Goal: Task Accomplishment & Management: Manage account settings

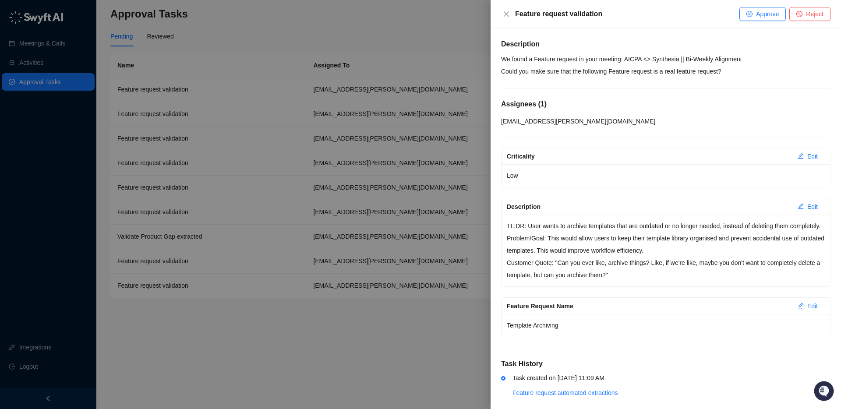
click at [633, 52] on div "Description We found a Feature request in your meeting: AICPA <> Synthesia || B…" at bounding box center [666, 224] width 330 height 371
drag, startPoint x: 633, startPoint y: 52, endPoint x: 686, endPoint y: 67, distance: 54.7
click at [634, 52] on div "Description We found a Feature request in your meeting: AICPA <> Synthesia || B…" at bounding box center [666, 224] width 330 height 371
click at [702, 69] on p "We found a Feature request in your meeting: AICPA <> Synthesia || Bi-Weekly Ali…" at bounding box center [666, 65] width 330 height 25
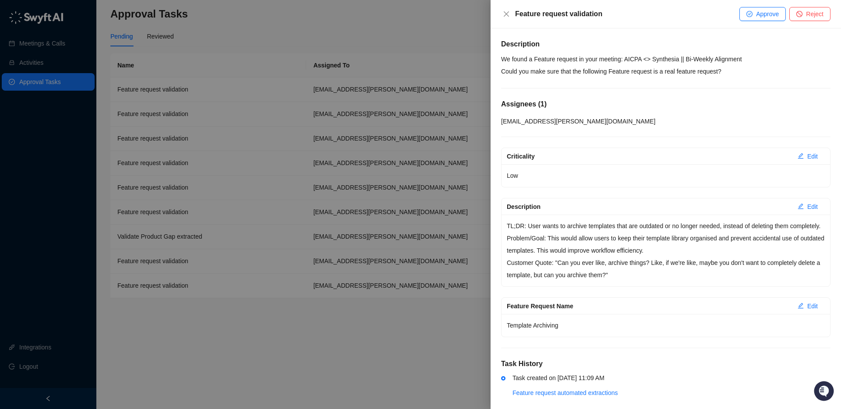
scroll to position [23, 0]
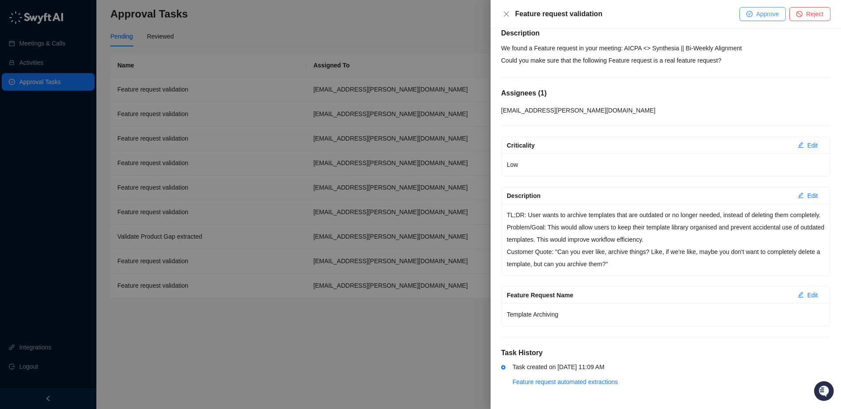
click at [759, 13] on span "Approve" at bounding box center [767, 14] width 23 height 10
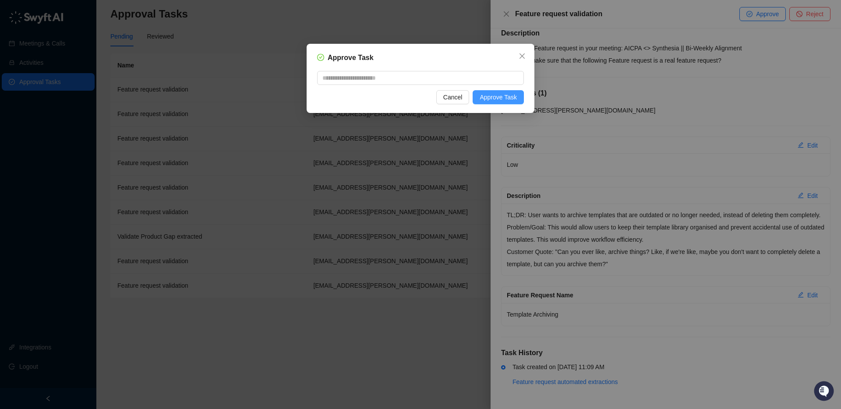
click at [501, 105] on div "Approve Task Cancel Approve Task" at bounding box center [421, 78] width 228 height 69
click at [497, 99] on span "Approve Task" at bounding box center [498, 97] width 37 height 10
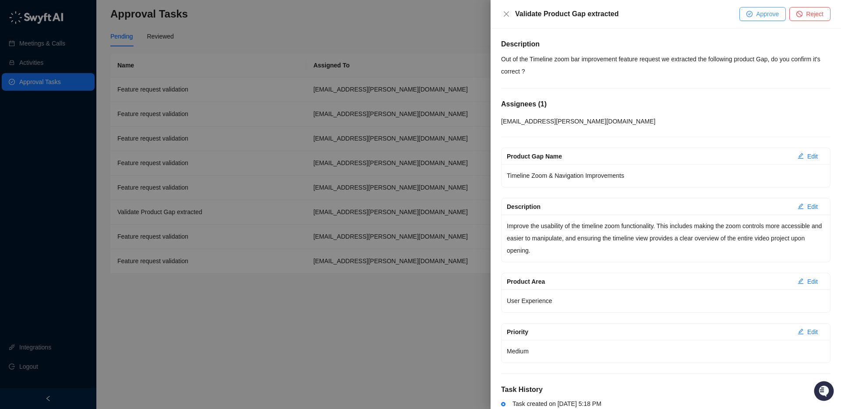
click at [770, 11] on span "Approve" at bounding box center [767, 14] width 23 height 10
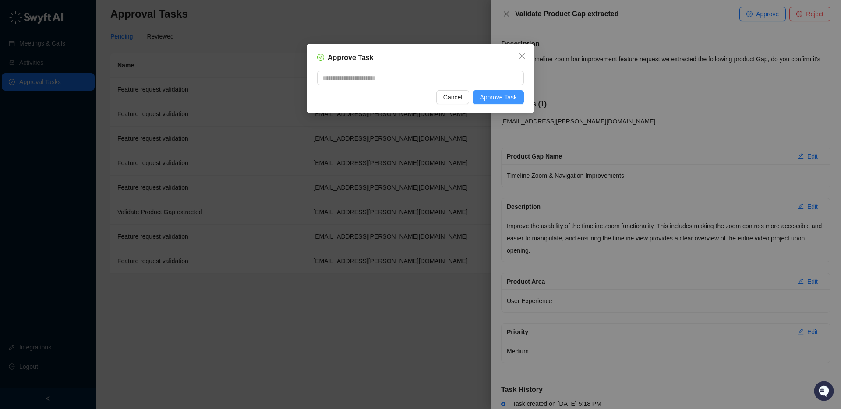
click at [513, 93] on span "Approve Task" at bounding box center [498, 97] width 37 height 10
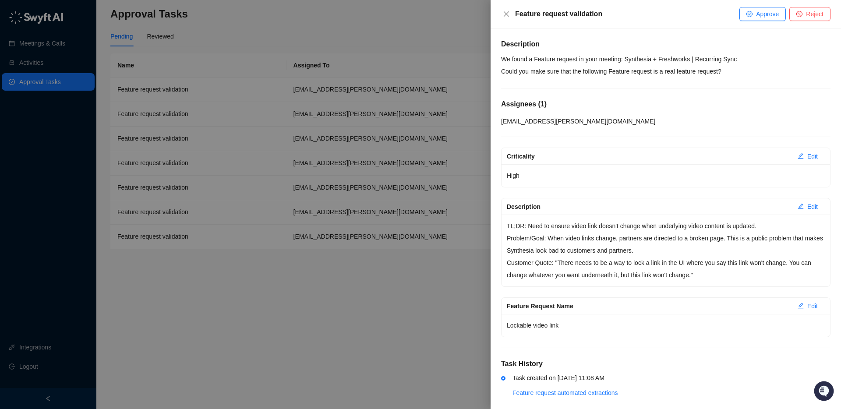
click at [477, 34] on div at bounding box center [420, 204] width 841 height 409
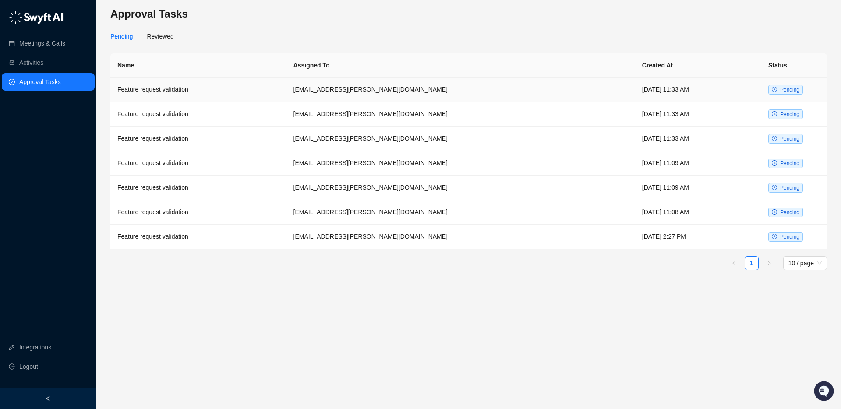
click at [452, 92] on td "[EMAIL_ADDRESS][PERSON_NAME][DOMAIN_NAME]" at bounding box center [461, 90] width 349 height 25
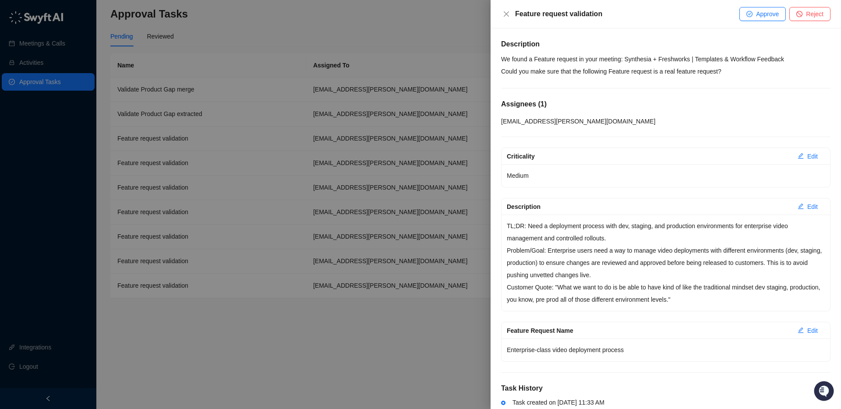
scroll to position [35, 0]
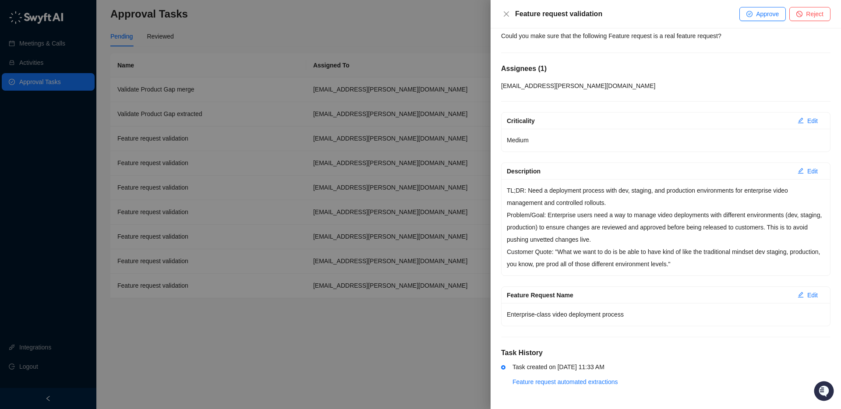
click at [370, 110] on div at bounding box center [420, 204] width 841 height 409
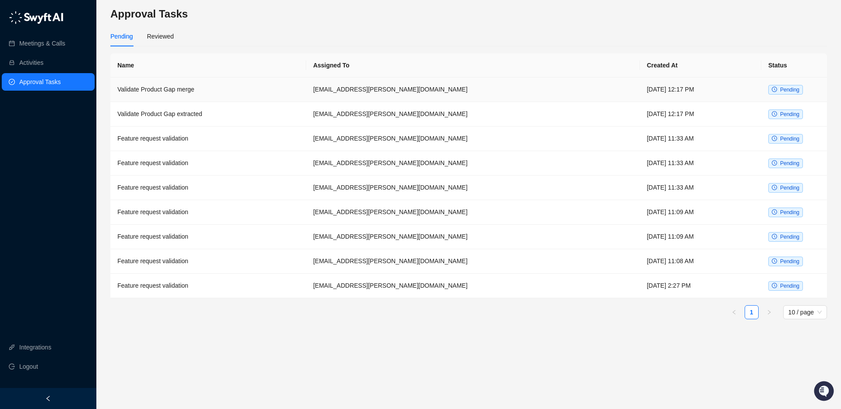
click at [306, 89] on td "Validate Product Gap merge" at bounding box center [208, 90] width 196 height 25
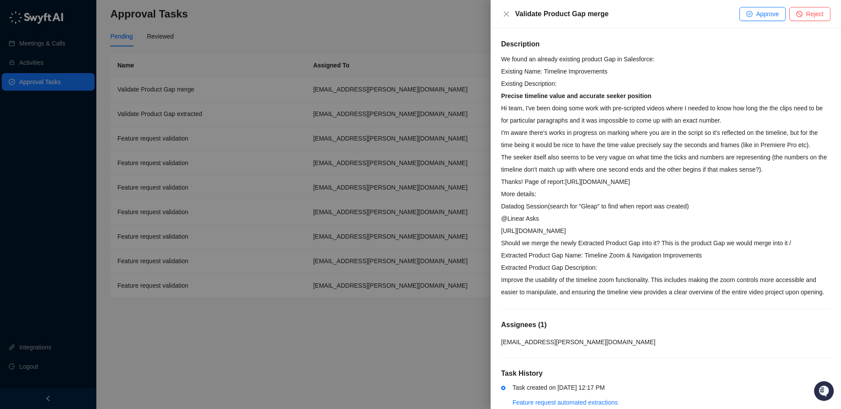
click at [284, 254] on div at bounding box center [420, 204] width 841 height 409
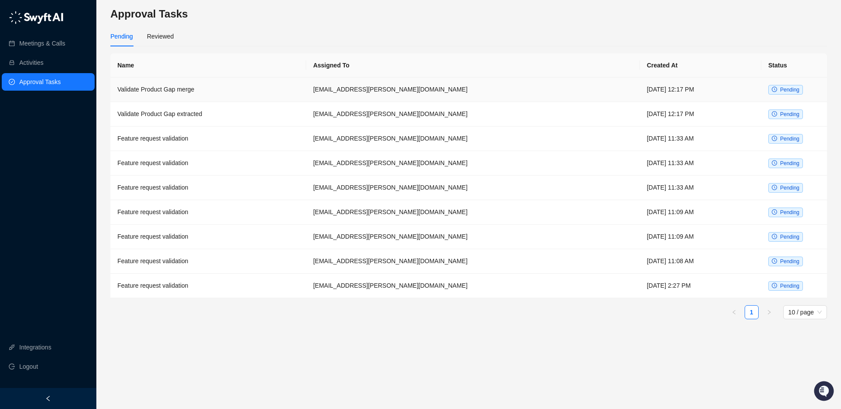
click at [485, 92] on td "[EMAIL_ADDRESS][PERSON_NAME][DOMAIN_NAME]" at bounding box center [473, 90] width 334 height 25
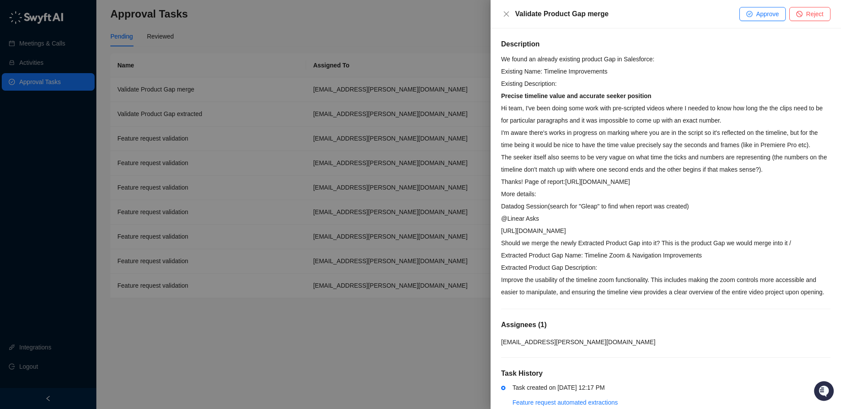
click at [758, 142] on p "I'm aware there's works in progress on marking where you are in the script so i…" at bounding box center [666, 139] width 330 height 25
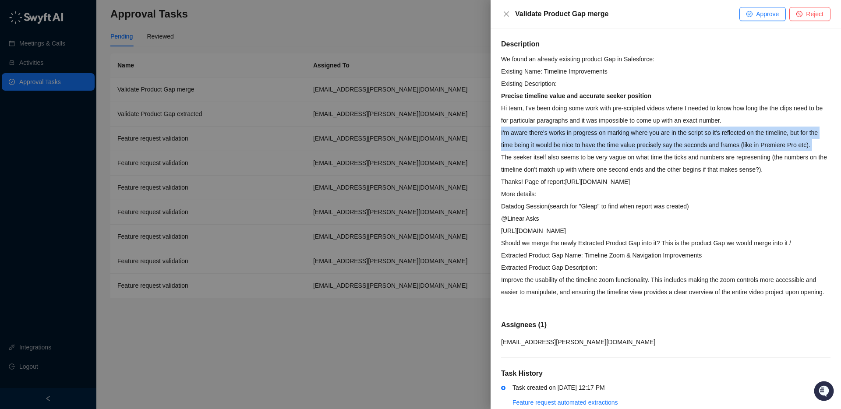
click at [758, 142] on p "I'm aware there's works in progress on marking where you are in the script so i…" at bounding box center [666, 139] width 330 height 25
click at [780, 146] on p "I'm aware there's works in progress on marking where you are in the script so i…" at bounding box center [666, 139] width 330 height 25
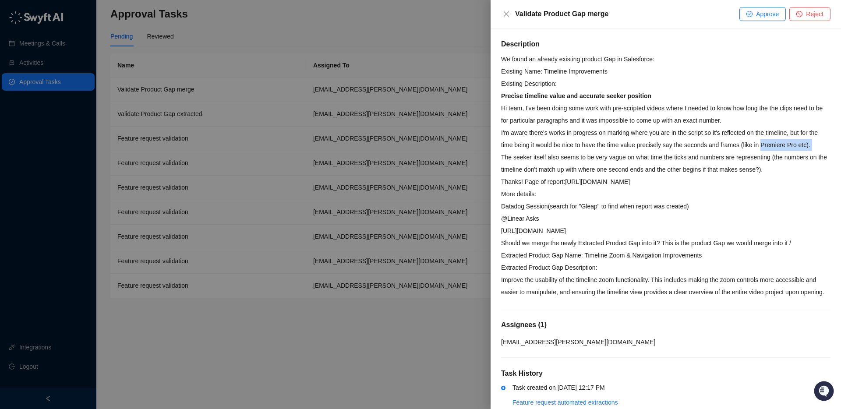
click at [566, 151] on p "I'm aware there's works in progress on marking where you are in the script so i…" at bounding box center [666, 139] width 330 height 25
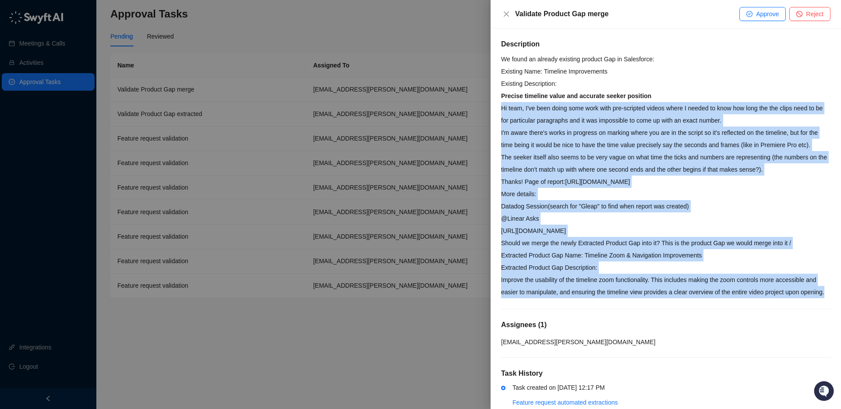
drag, startPoint x: 503, startPoint y: 109, endPoint x: 604, endPoint y: 319, distance: 233.4
click at [605, 322] on div "Description We found an already existing product Gap in Salesforce: Existing Na…" at bounding box center [666, 229] width 330 height 380
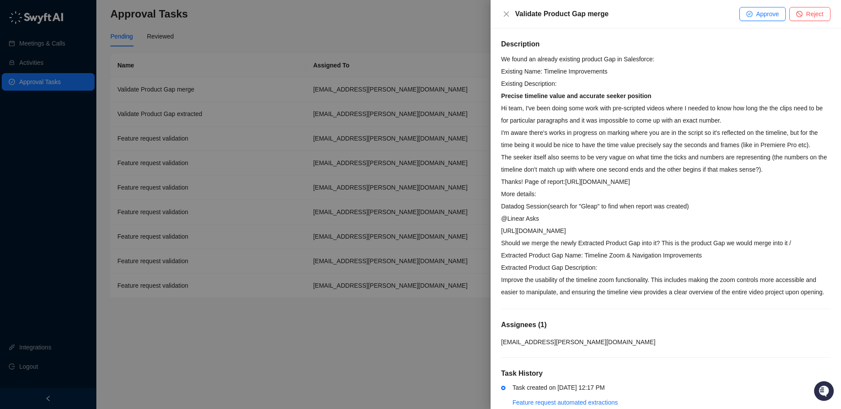
click at [676, 69] on p "Existing Name: Timeline Improvements Existing Description: Precise timeline val…" at bounding box center [666, 83] width 330 height 37
click at [614, 111] on p "Hi team, I've been doing some work with pre-scripted videos where I needed to k…" at bounding box center [666, 114] width 330 height 25
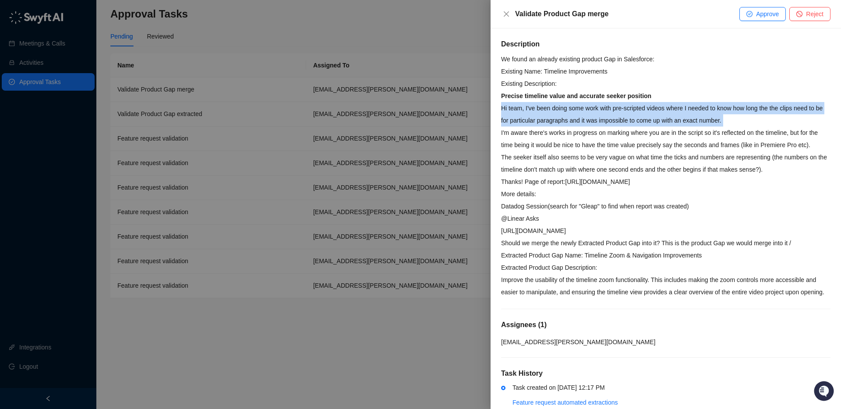
click at [614, 111] on p "Hi team, I've been doing some work with pre-scripted videos where I needed to k…" at bounding box center [666, 114] width 330 height 25
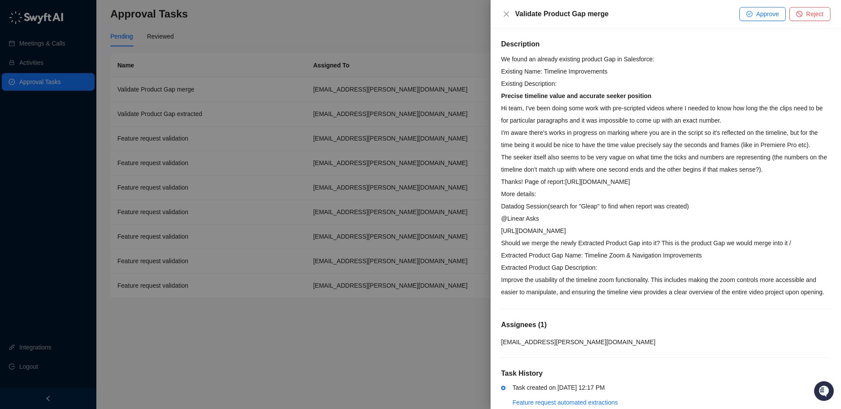
click at [601, 140] on p "I'm aware there's works in progress on marking where you are in the script so i…" at bounding box center [666, 139] width 330 height 25
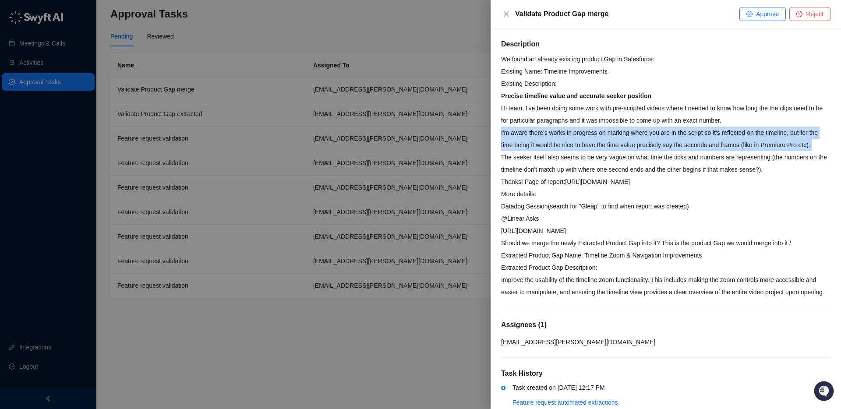
click at [601, 140] on p "I'm aware there's works in progress on marking where you are in the script so i…" at bounding box center [666, 139] width 330 height 25
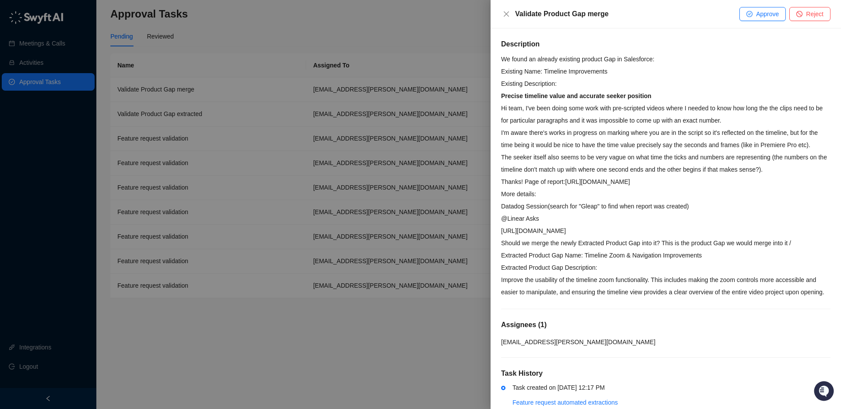
click at [547, 121] on p "Hi team, I've been doing some work with pre-scripted videos where I needed to k…" at bounding box center [666, 114] width 330 height 25
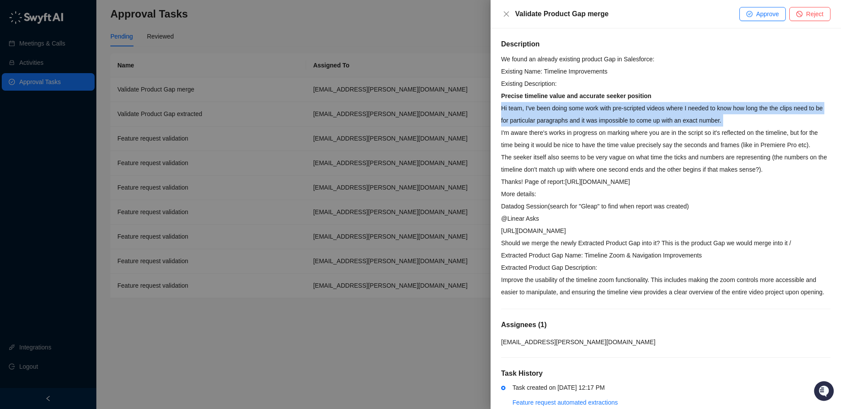
click at [547, 121] on p "Hi team, I've been doing some work with pre-scripted videos where I needed to k…" at bounding box center [666, 114] width 330 height 25
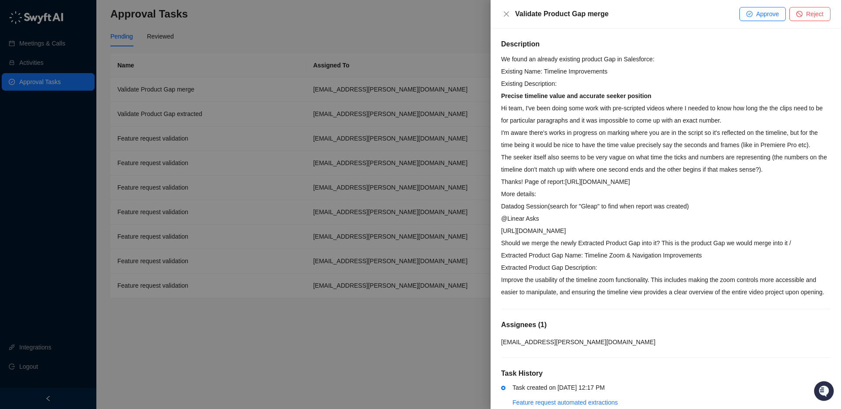
click at [542, 132] on p "I'm aware there's works in progress on marking where you are in the script so i…" at bounding box center [666, 139] width 330 height 25
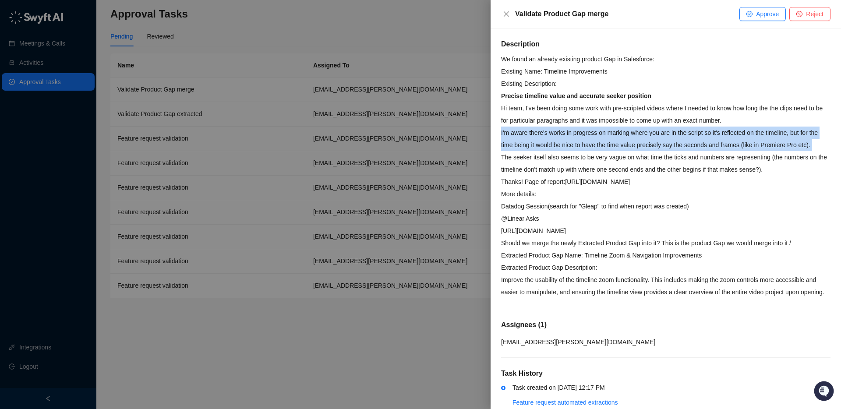
click at [542, 132] on p "I'm aware there's works in progress on marking where you are in the script so i…" at bounding box center [666, 139] width 330 height 25
click at [517, 151] on p "I'm aware there's works in progress on marking where you are in the script so i…" at bounding box center [666, 139] width 330 height 25
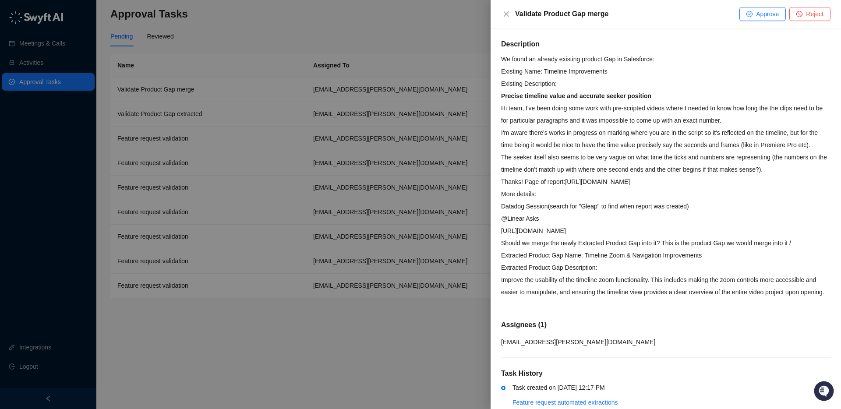
click at [517, 176] on p "The seeker itself also seems to be very vague on what time the ticks and number…" at bounding box center [666, 163] width 330 height 25
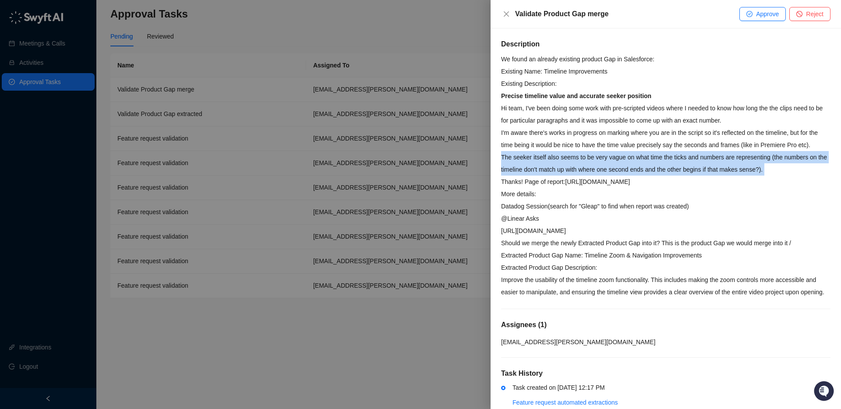
click at [517, 176] on p "The seeker itself also seems to be very vague on what time the ticks and number…" at bounding box center [666, 163] width 330 height 25
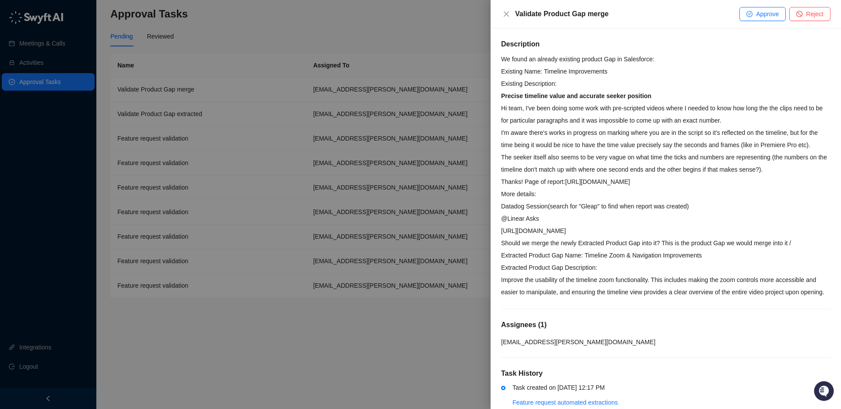
click at [523, 188] on p "Thanks! Page of report: [URL][DOMAIN_NAME]" at bounding box center [666, 182] width 330 height 12
click at [753, 11] on button "Approve" at bounding box center [763, 14] width 46 height 14
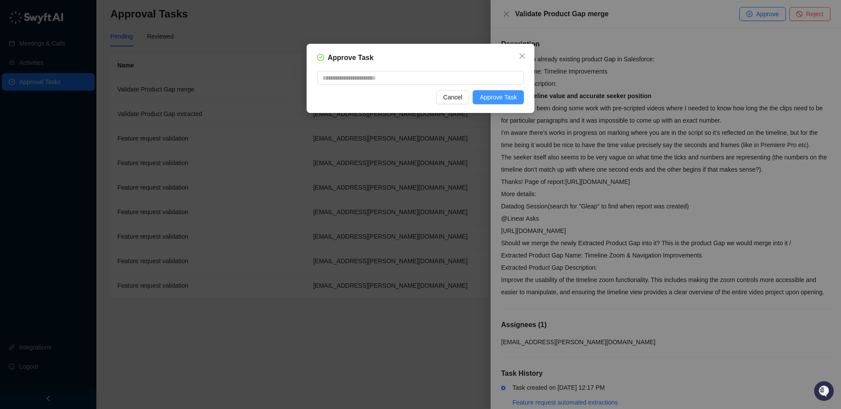
click at [481, 101] on span "Approve Task" at bounding box center [498, 97] width 37 height 10
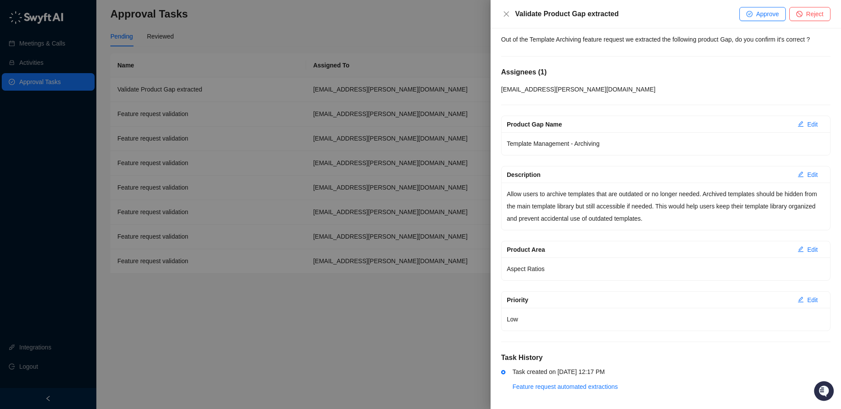
scroll to position [25, 0]
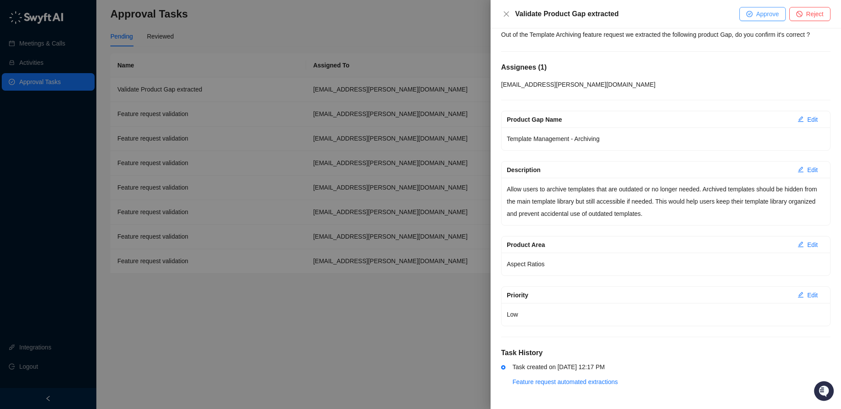
drag, startPoint x: 749, startPoint y: 25, endPoint x: 749, endPoint y: 14, distance: 11.0
click at [749, 25] on div "Validate Product Gap extracted Approve Reject" at bounding box center [666, 14] width 351 height 28
click at [749, 14] on icon "check-circle" at bounding box center [749, 13] width 5 height 5
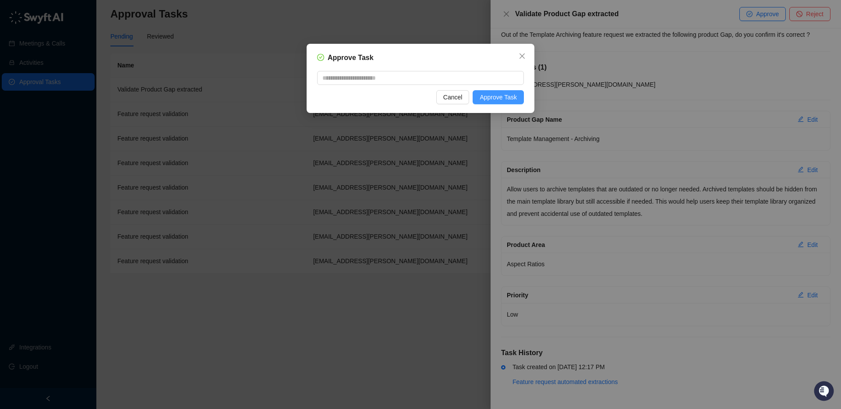
click at [507, 96] on span "Approve Task" at bounding box center [498, 97] width 37 height 10
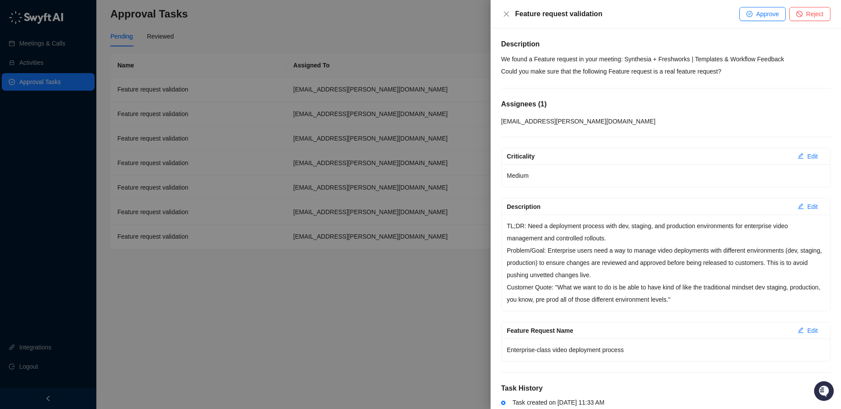
click at [682, 230] on p "TL;DR: Need a deployment process with dev, staging, and production environments…" at bounding box center [666, 232] width 318 height 25
drag, startPoint x: 667, startPoint y: 249, endPoint x: 653, endPoint y: 262, distance: 18.9
click at [667, 249] on p "Problem/Goal: Enterprise users need a way to manage video deployments with diff…" at bounding box center [666, 263] width 318 height 37
click at [761, 11] on span "Approve" at bounding box center [767, 14] width 23 height 10
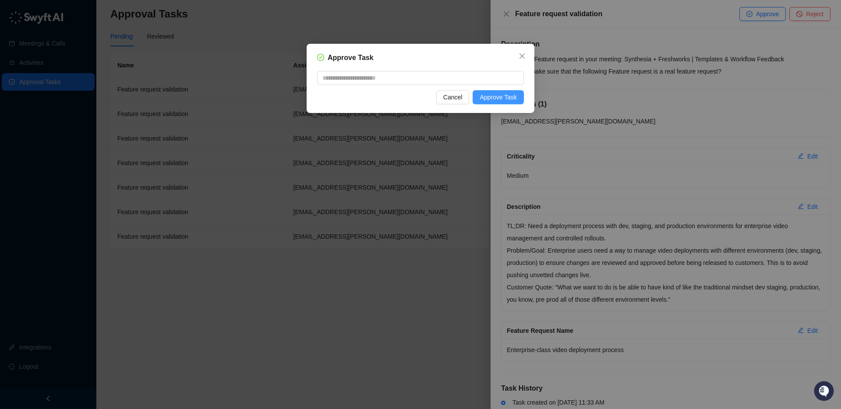
click at [501, 99] on span "Approve Task" at bounding box center [498, 97] width 37 height 10
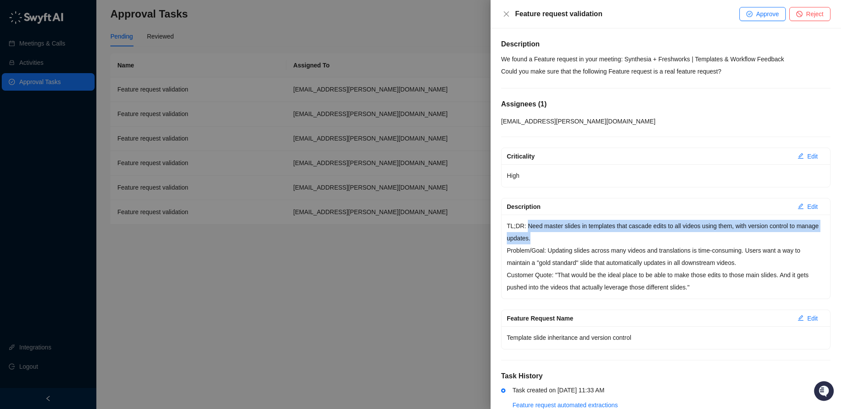
drag, startPoint x: 529, startPoint y: 227, endPoint x: 579, endPoint y: 244, distance: 52.5
click at [576, 240] on p "TL;DR: Need master slides in templates that cascade edits to all videos using t…" at bounding box center [666, 232] width 318 height 25
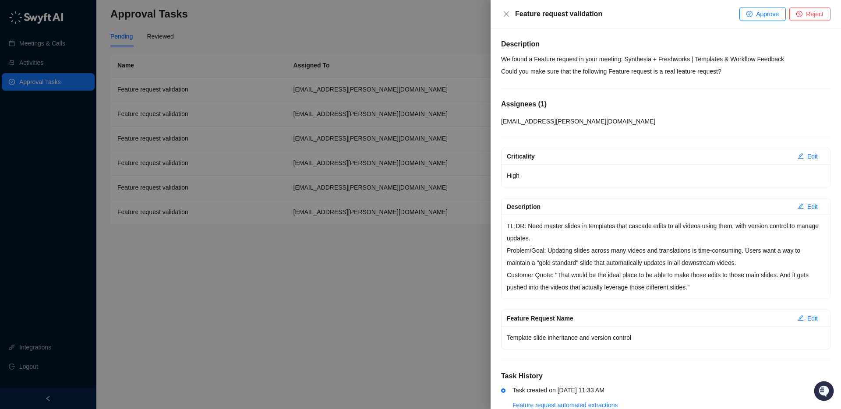
click at [712, 281] on p "Customer Quote: "That would be the ideal place to be able to make those edits t…" at bounding box center [666, 281] width 318 height 25
click at [759, 11] on span "Approve" at bounding box center [767, 14] width 23 height 10
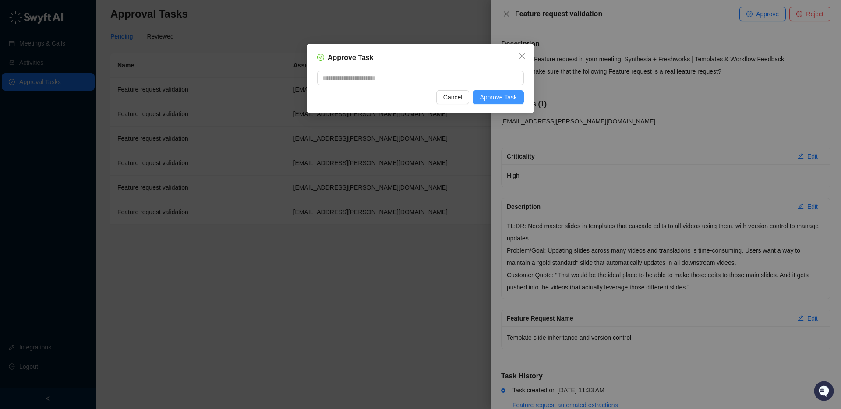
click at [501, 98] on span "Approve Task" at bounding box center [498, 97] width 37 height 10
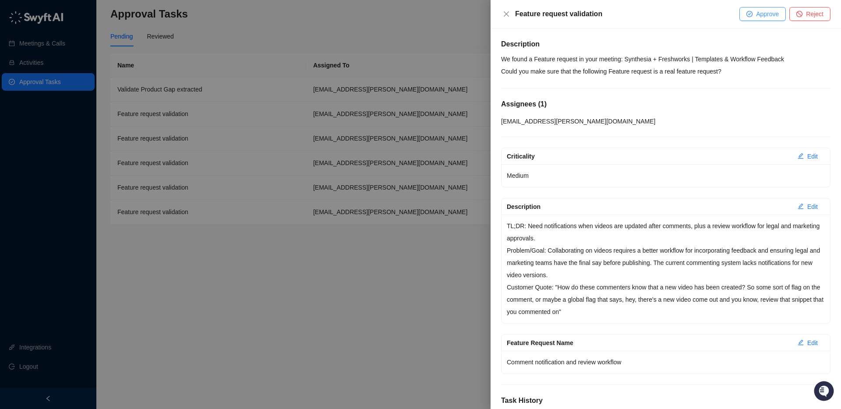
click at [753, 18] on button "Approve" at bounding box center [763, 14] width 46 height 14
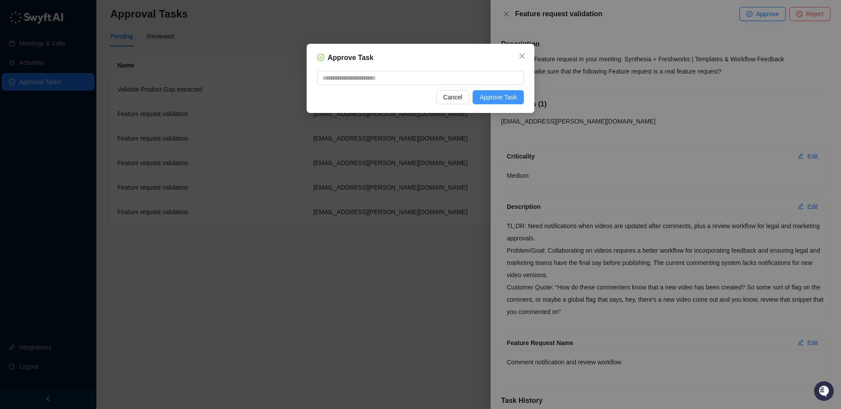
click at [507, 95] on span "Approve Task" at bounding box center [498, 97] width 37 height 10
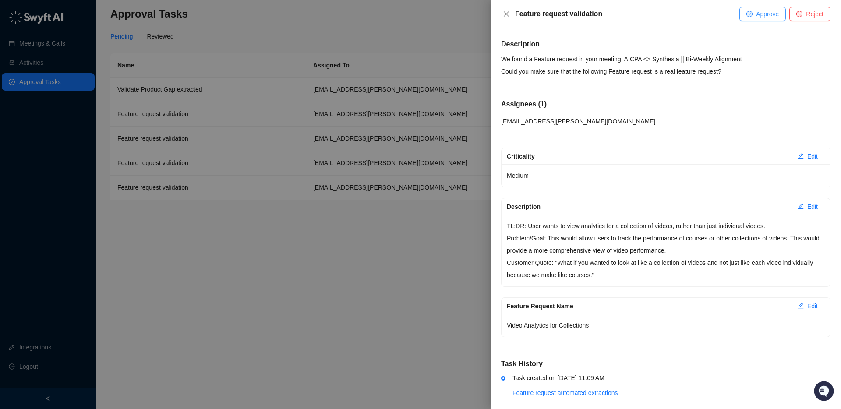
click at [764, 11] on span "Approve" at bounding box center [767, 14] width 23 height 10
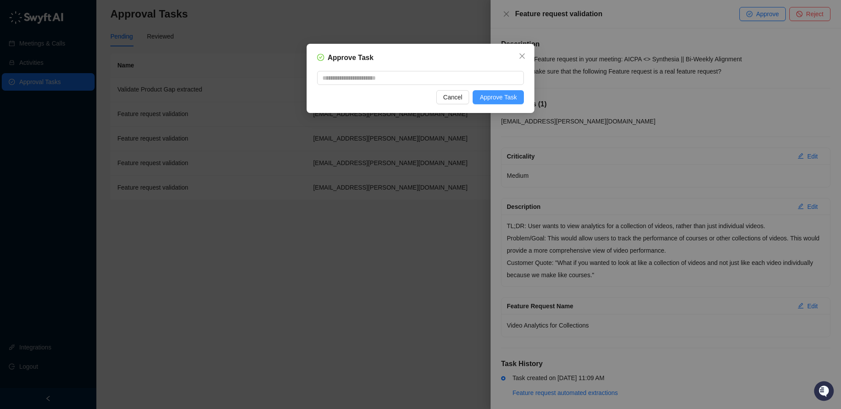
click at [504, 100] on span "Approve Task" at bounding box center [498, 97] width 37 height 10
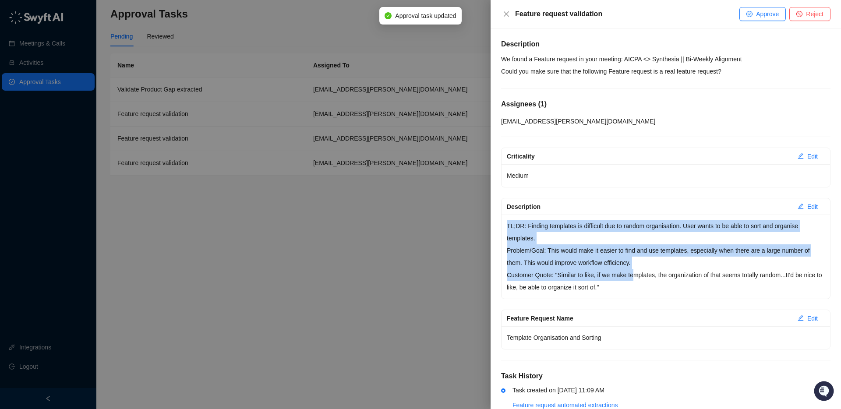
drag, startPoint x: 505, startPoint y: 225, endPoint x: 642, endPoint y: 282, distance: 148.5
click at [642, 281] on div "TL;DR: Finding templates is difficult due to random organisation. User wants to…" at bounding box center [666, 257] width 329 height 84
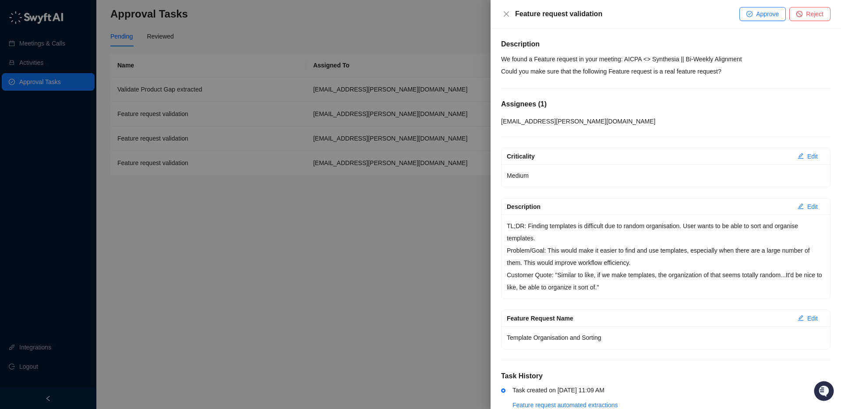
drag, startPoint x: 641, startPoint y: 284, endPoint x: 627, endPoint y: 281, distance: 13.9
click at [641, 284] on p "Customer Quote: "Similar to like, if we make templates, the organization of tha…" at bounding box center [666, 281] width 318 height 25
click at [497, 193] on div "Description We found a Feature request in your meeting: AICPA <> Synthesia || B…" at bounding box center [666, 218] width 351 height 381
click at [761, 16] on span "Approve" at bounding box center [767, 14] width 23 height 10
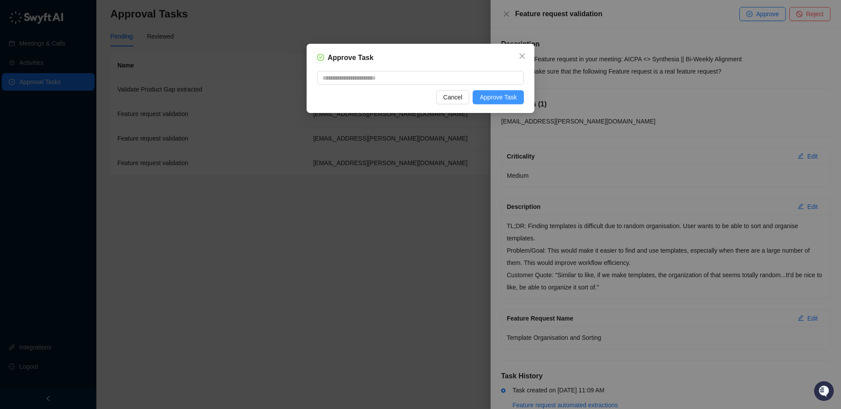
click at [487, 99] on span "Approve Task" at bounding box center [498, 97] width 37 height 10
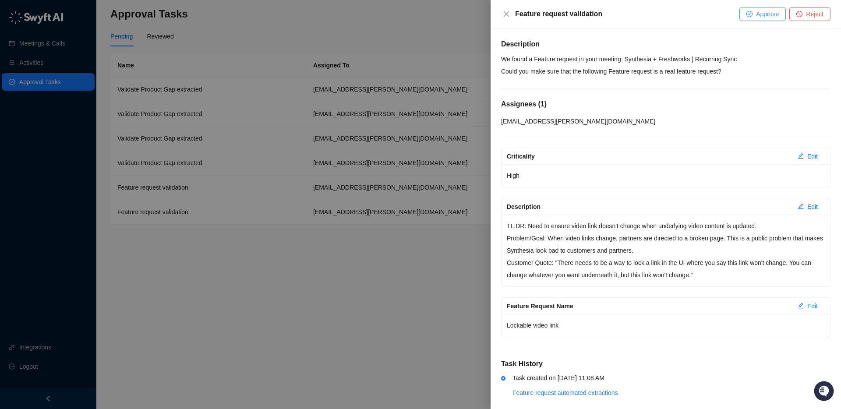
click at [764, 12] on span "Approve" at bounding box center [767, 14] width 23 height 10
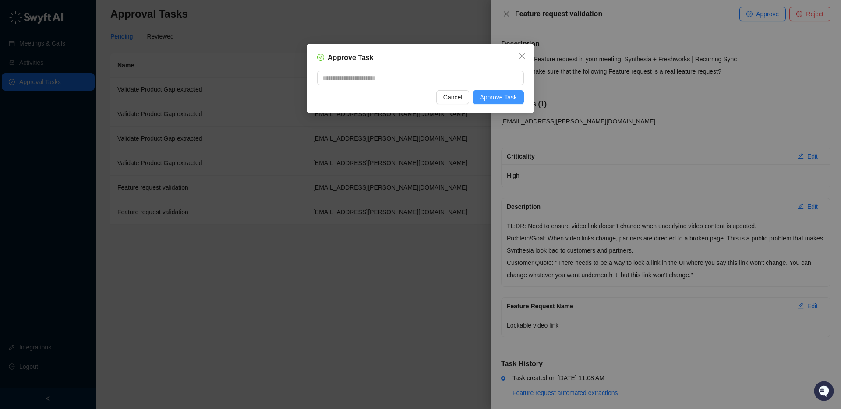
click at [503, 97] on span "Approve Task" at bounding box center [498, 97] width 37 height 10
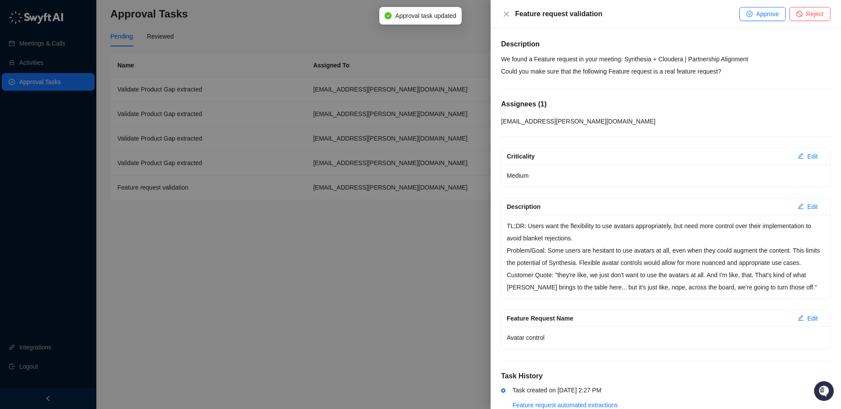
click at [667, 59] on p "We found a Feature request in your meeting: Synthesia + Cloudera | Partnership …" at bounding box center [666, 65] width 330 height 25
click at [666, 59] on p "We found a Feature request in your meeting: Synthesia + Cloudera | Partnership …" at bounding box center [666, 65] width 330 height 25
click at [666, 70] on p "We found a Feature request in your meeting: Synthesia + Cloudera | Partnership …" at bounding box center [666, 65] width 330 height 25
click at [529, 226] on p "TL;DR: Users want the flexibility to use avatars appropriately, but need more c…" at bounding box center [666, 232] width 318 height 25
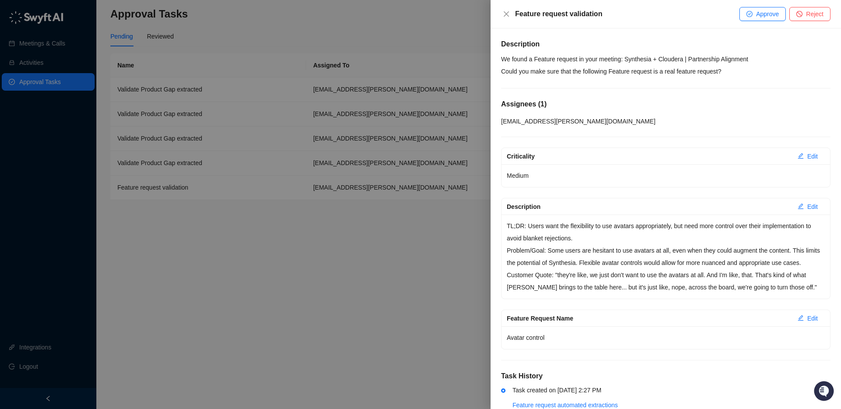
drag, startPoint x: 528, startPoint y: 225, endPoint x: 525, endPoint y: 237, distance: 12.3
click at [528, 225] on p "TL;DR: Users want the flexibility to use avatars appropriately, but need more c…" at bounding box center [666, 232] width 318 height 25
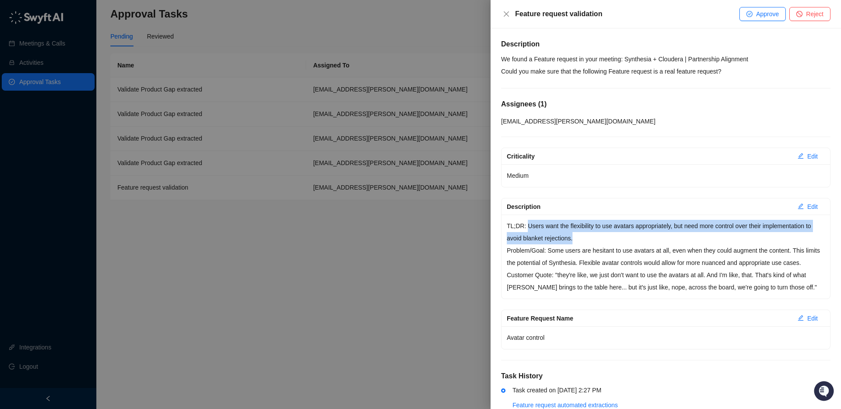
drag, startPoint x: 528, startPoint y: 225, endPoint x: 578, endPoint y: 235, distance: 51.5
click at [585, 235] on p "TL;DR: Users want the flexibility to use avatars appropriately, but need more c…" at bounding box center [666, 232] width 318 height 25
click at [578, 235] on p "TL;DR: Users want the flexibility to use avatars appropriately, but need more c…" at bounding box center [666, 232] width 318 height 25
drag, startPoint x: 528, startPoint y: 227, endPoint x: 581, endPoint y: 239, distance: 54.4
click at [592, 243] on p "TL;DR: Users want the flexibility to use avatars appropriately, but need more c…" at bounding box center [666, 232] width 318 height 25
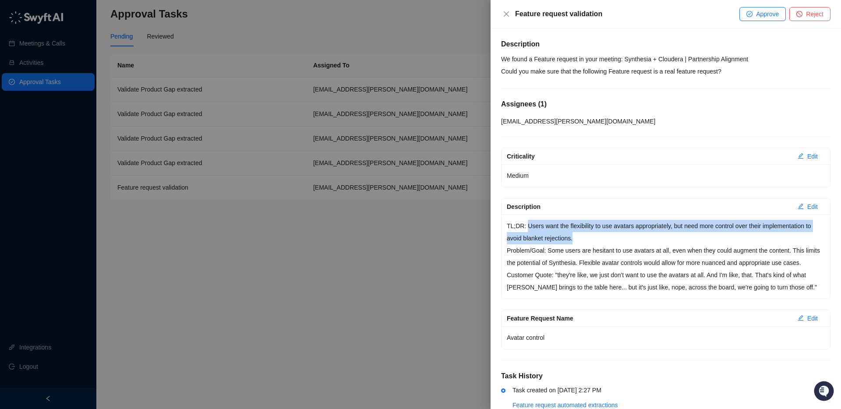
click at [578, 235] on p "TL;DR: Users want the flexibility to use avatars appropriately, but need more c…" at bounding box center [666, 232] width 318 height 25
drag, startPoint x: 528, startPoint y: 227, endPoint x: 573, endPoint y: 234, distance: 44.9
click at [573, 234] on p "TL;DR: Users want the flexibility to use avatars appropriately, but need more c…" at bounding box center [666, 232] width 318 height 25
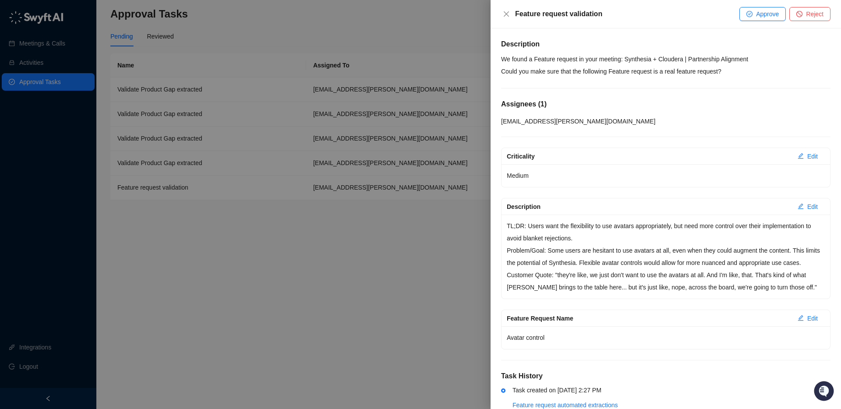
click at [577, 236] on p "TL;DR: Users want the flexibility to use avatars appropriately, but need more c…" at bounding box center [666, 232] width 318 height 25
drag, startPoint x: 578, startPoint y: 237, endPoint x: 550, endPoint y: 233, distance: 28.8
click at [575, 237] on p "TL;DR: Users want the flexibility to use avatars appropriately, but need more c…" at bounding box center [666, 232] width 318 height 25
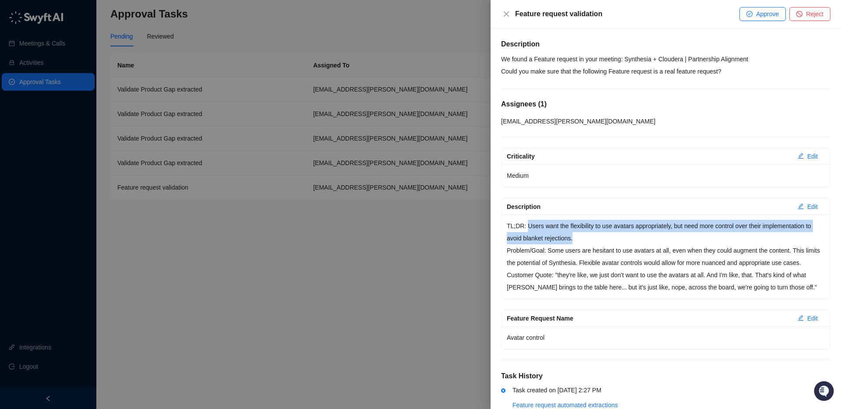
drag, startPoint x: 528, startPoint y: 227, endPoint x: 571, endPoint y: 235, distance: 44.5
click at [589, 241] on p "TL;DR: Users want the flexibility to use avatars appropriately, but need more c…" at bounding box center [666, 232] width 318 height 25
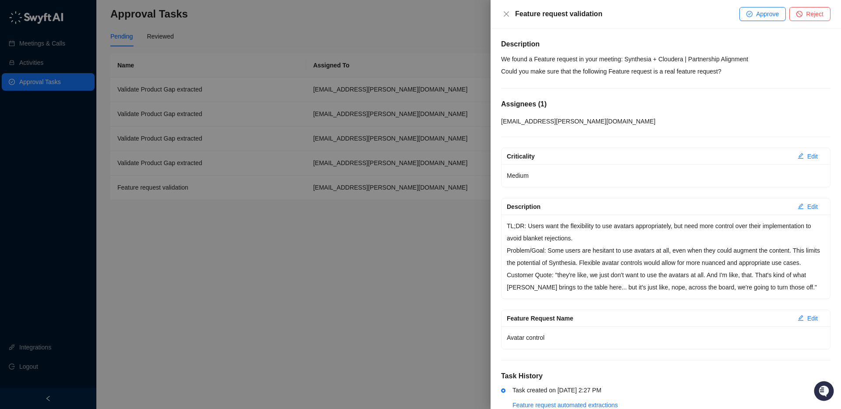
drag, startPoint x: 571, startPoint y: 235, endPoint x: 558, endPoint y: 232, distance: 13.5
click at [572, 235] on p "TL;DR: Users want the flexibility to use avatars appropriately, but need more c…" at bounding box center [666, 232] width 318 height 25
drag, startPoint x: 531, startPoint y: 226, endPoint x: 531, endPoint y: 233, distance: 7.0
click at [531, 226] on p "TL;DR: Users want the flexibility to use avatars appropriately, but need more c…" at bounding box center [666, 232] width 318 height 25
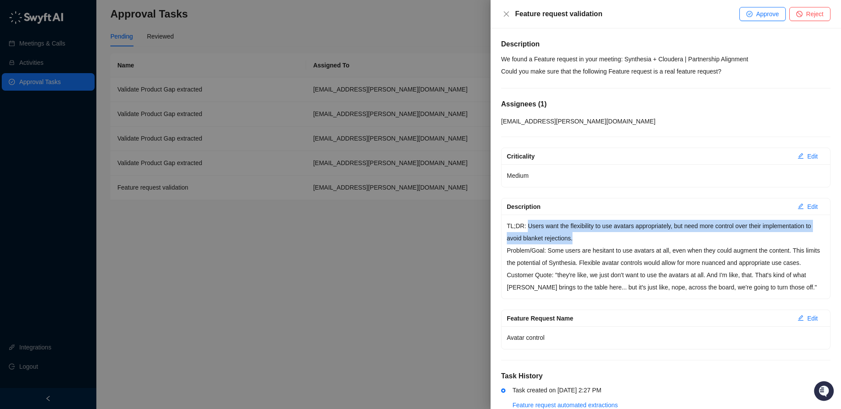
drag, startPoint x: 529, startPoint y: 226, endPoint x: 584, endPoint y: 237, distance: 55.4
click at [584, 237] on p "TL;DR: Users want the flexibility to use avatars appropriately, but need more c…" at bounding box center [666, 232] width 318 height 25
click at [583, 237] on p "TL;DR: Users want the flexibility to use avatars appropriately, but need more c…" at bounding box center [666, 232] width 318 height 25
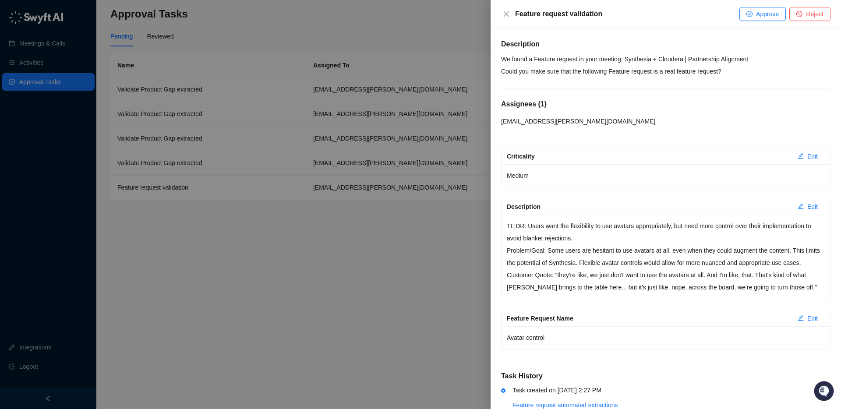
click at [577, 234] on p "TL;DR: Users want the flexibility to use avatars appropriately, but need more c…" at bounding box center [666, 232] width 318 height 25
click at [576, 234] on p "TL;DR: Users want the flexibility to use avatars appropriately, but need more c…" at bounding box center [666, 232] width 318 height 25
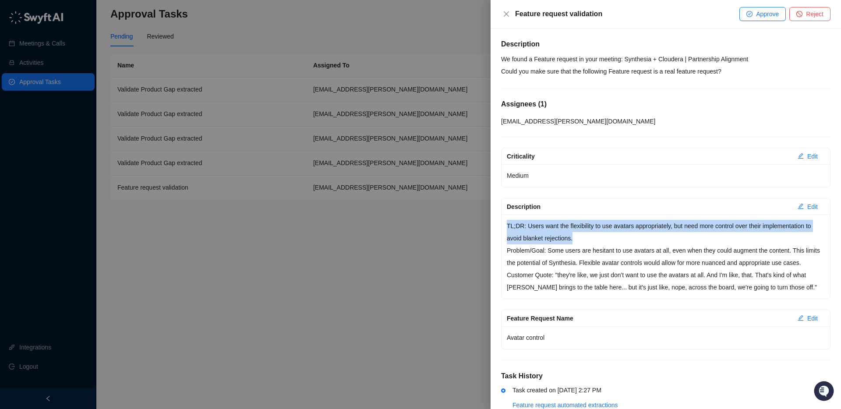
drag, startPoint x: 507, startPoint y: 226, endPoint x: 573, endPoint y: 235, distance: 66.4
click at [592, 234] on p "TL;DR: Users want the flexibility to use avatars appropriately, but need more c…" at bounding box center [666, 232] width 318 height 25
click at [576, 235] on p "TL;DR: Users want the flexibility to use avatars appropriately, but need more c…" at bounding box center [666, 232] width 318 height 25
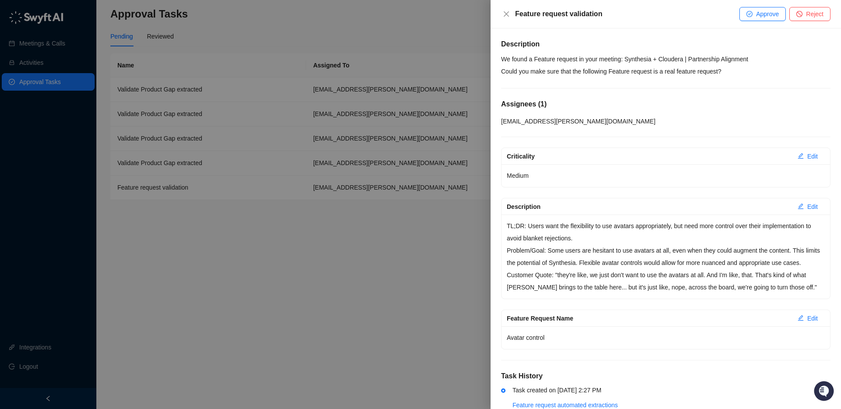
click at [806, 14] on span "Reject" at bounding box center [815, 14] width 18 height 10
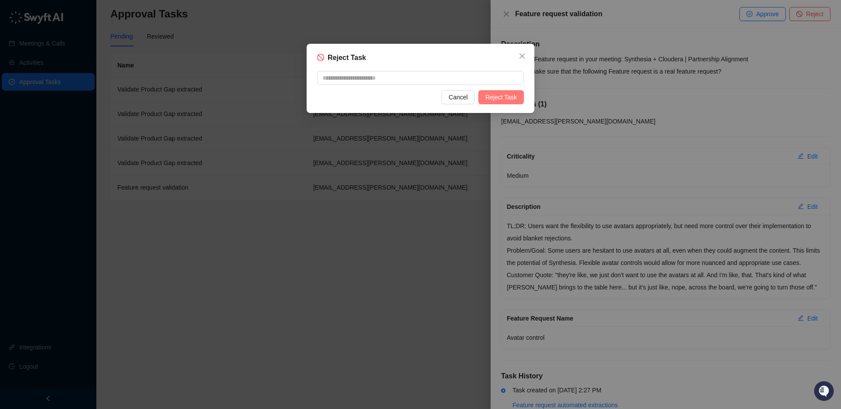
click at [505, 94] on span "Reject Task" at bounding box center [502, 97] width 32 height 10
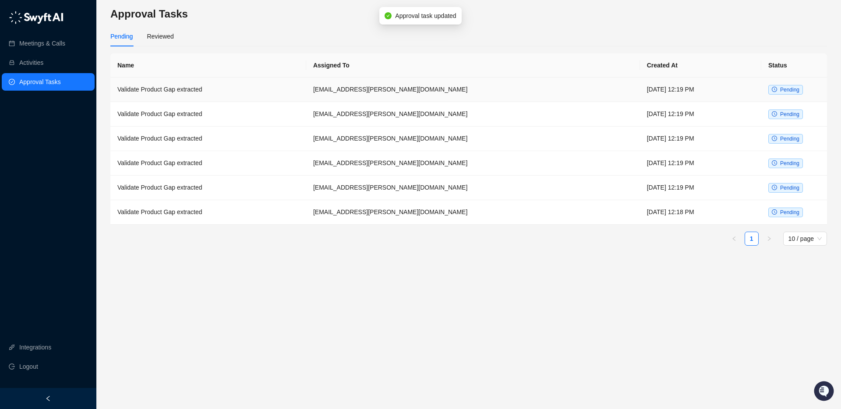
click at [456, 84] on td "[EMAIL_ADDRESS][PERSON_NAME][DOMAIN_NAME]" at bounding box center [473, 90] width 334 height 25
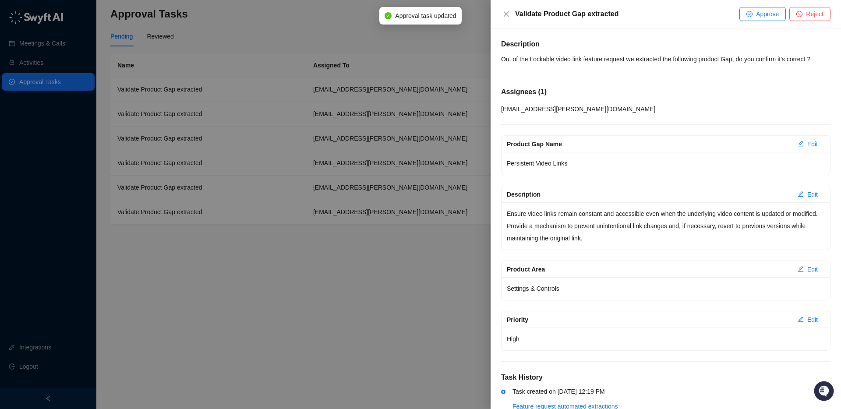
click at [663, 60] on p "Out of the Lockable video link feature request we extracted the following produ…" at bounding box center [666, 59] width 330 height 12
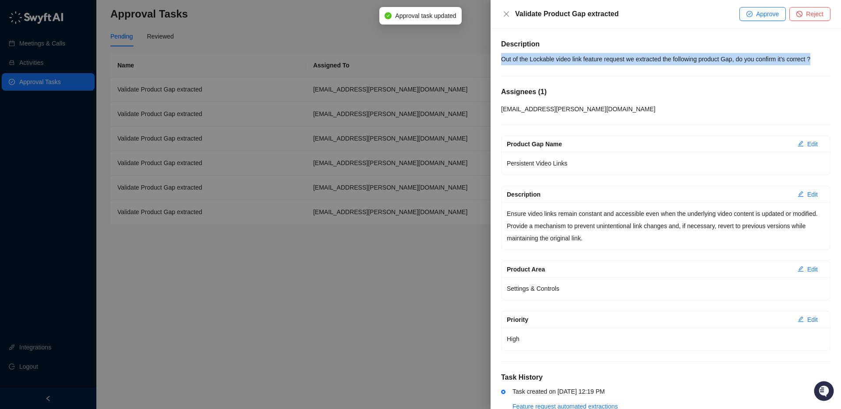
click at [663, 60] on p "Out of the Lockable video link feature request we extracted the following produ…" at bounding box center [666, 59] width 330 height 12
click at [672, 60] on p "Out of the Lockable video link feature request we extracted the following produ…" at bounding box center [666, 59] width 330 height 12
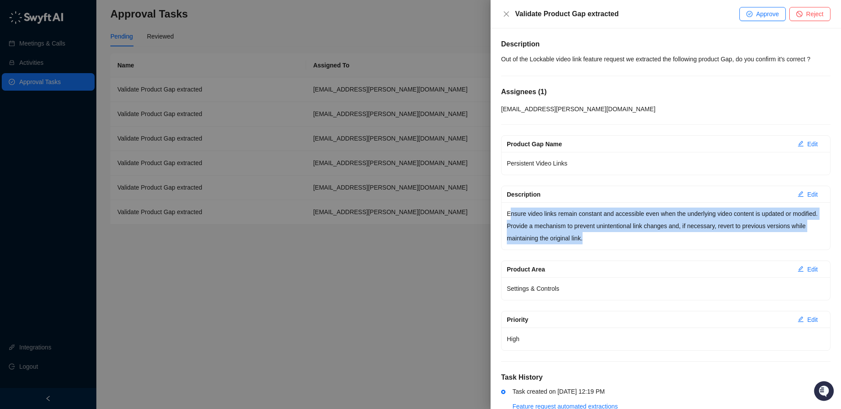
drag, startPoint x: 511, startPoint y: 212, endPoint x: 657, endPoint y: 234, distance: 147.2
click at [657, 234] on p "Ensure video links remain constant and accessible even when the underlying vide…" at bounding box center [666, 226] width 318 height 37
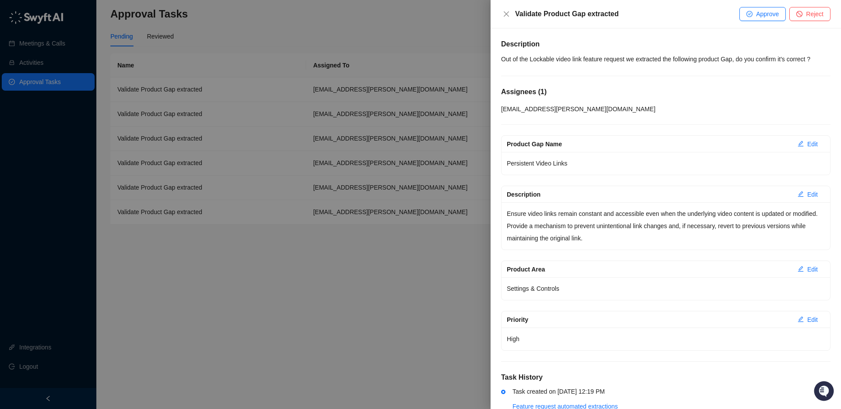
click at [656, 235] on p "Ensure video links remain constant and accessible even when the underlying vide…" at bounding box center [666, 226] width 318 height 37
click at [760, 12] on span "Approve" at bounding box center [767, 14] width 23 height 10
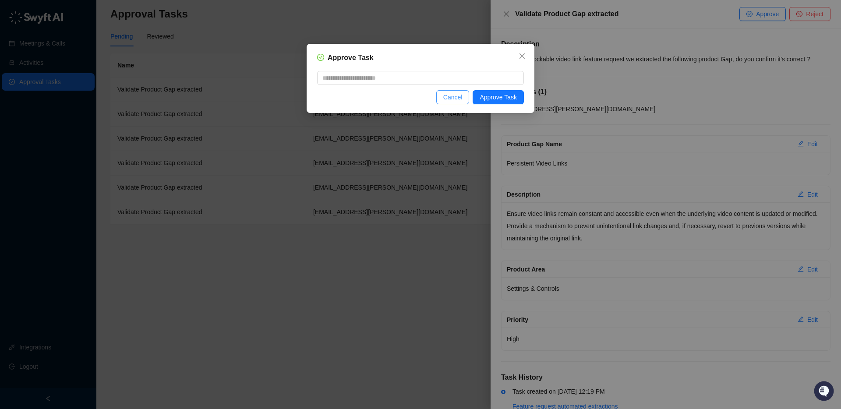
click at [447, 99] on span "Cancel" at bounding box center [452, 97] width 19 height 10
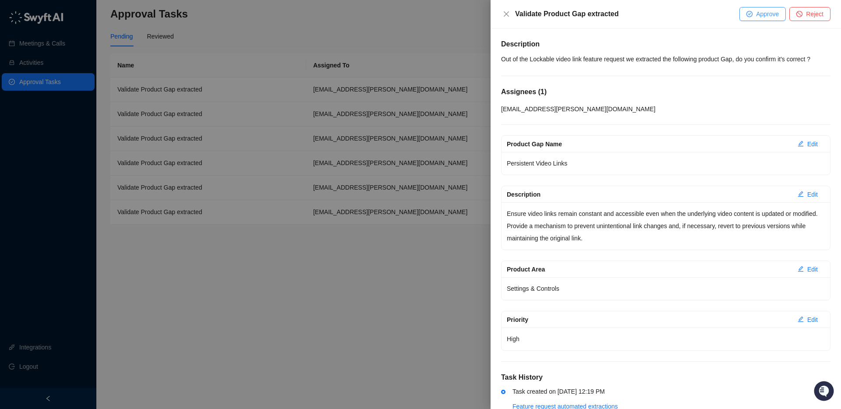
click at [757, 14] on span "Approve" at bounding box center [767, 14] width 23 height 10
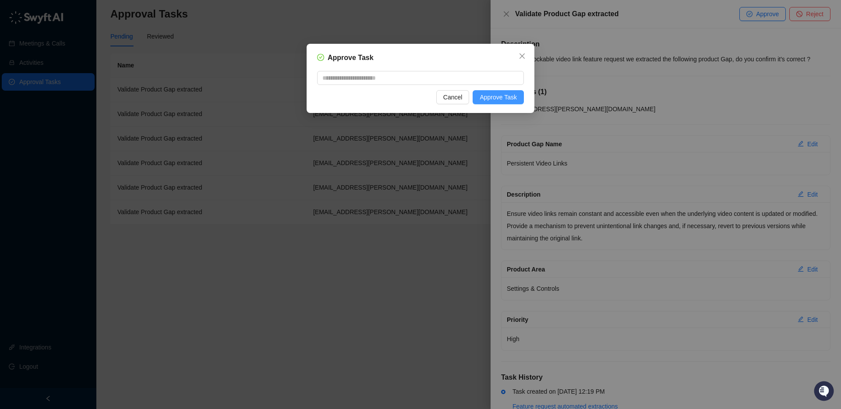
click at [510, 99] on span "Approve Task" at bounding box center [498, 97] width 37 height 10
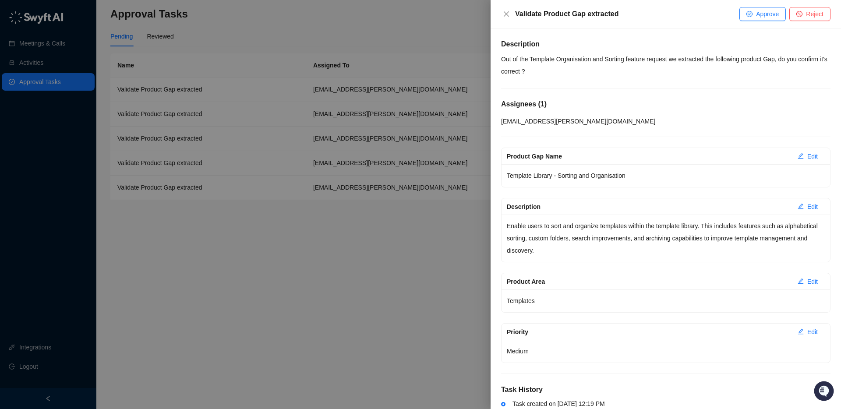
click at [680, 59] on p "Out of the Template Organisation and Sorting feature request we extracted the f…" at bounding box center [666, 65] width 330 height 25
click at [669, 60] on p "Out of the Template Organisation and Sorting feature request we extracted the f…" at bounding box center [666, 65] width 330 height 25
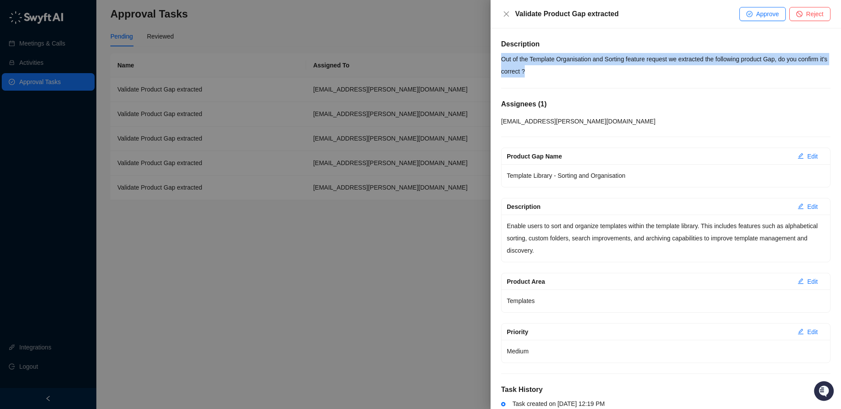
click at [669, 60] on p "Out of the Template Organisation and Sorting feature request we extracted the f…" at bounding box center [666, 65] width 330 height 25
click at [667, 64] on p "Out of the Template Organisation and Sorting feature request we extracted the f…" at bounding box center [666, 65] width 330 height 25
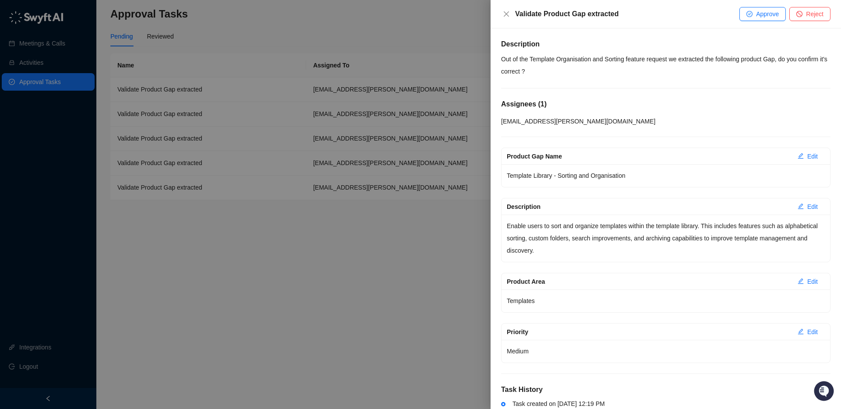
click at [665, 61] on p "Out of the Template Organisation and Sorting feature request we extracted the f…" at bounding box center [666, 65] width 330 height 25
click at [753, 9] on button "Approve" at bounding box center [763, 14] width 46 height 14
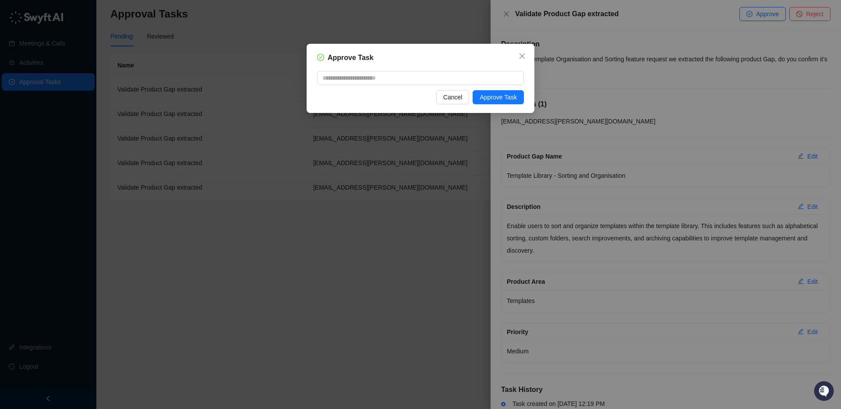
click at [498, 107] on div "Approve Task Cancel Approve Task" at bounding box center [421, 78] width 228 height 69
click at [500, 98] on span "Approve Task" at bounding box center [498, 97] width 37 height 10
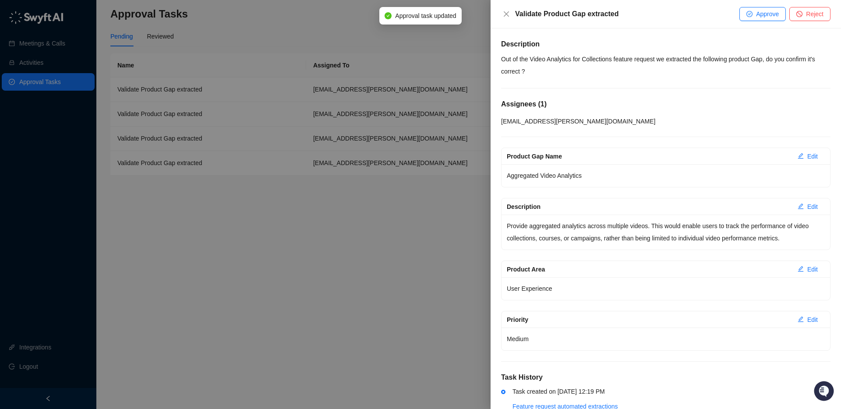
click at [685, 58] on p "Out of the Video Analytics for Collections feature request we extracted the fol…" at bounding box center [666, 65] width 330 height 25
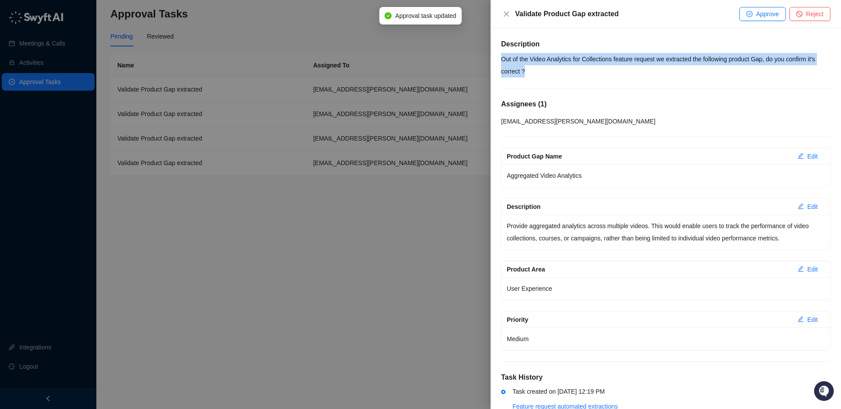
click at [685, 58] on p "Out of the Video Analytics for Collections feature request we extracted the fol…" at bounding box center [666, 65] width 330 height 25
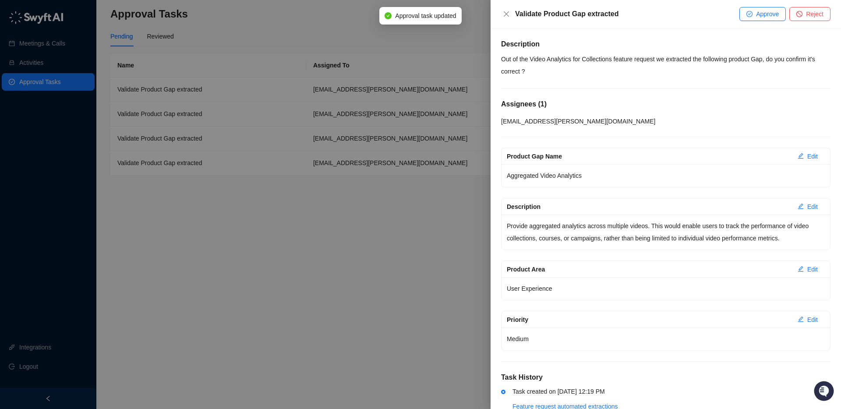
click at [673, 70] on p "Out of the Video Analytics for Collections feature request we extracted the fol…" at bounding box center [666, 65] width 330 height 25
click at [669, 63] on p "Out of the Video Analytics for Collections feature request we extracted the fol…" at bounding box center [666, 65] width 330 height 25
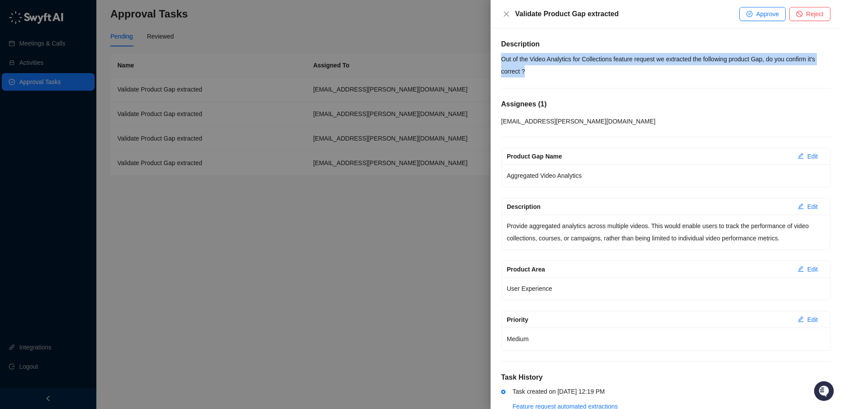
click at [669, 63] on p "Out of the Video Analytics for Collections feature request we extracted the fol…" at bounding box center [666, 65] width 330 height 25
drag, startPoint x: 676, startPoint y: 60, endPoint x: 733, endPoint y: 32, distance: 64.1
click at [676, 60] on p "Out of the Video Analytics for Collections feature request we extracted the fol…" at bounding box center [666, 65] width 330 height 25
click at [761, 13] on span "Approve" at bounding box center [767, 14] width 23 height 10
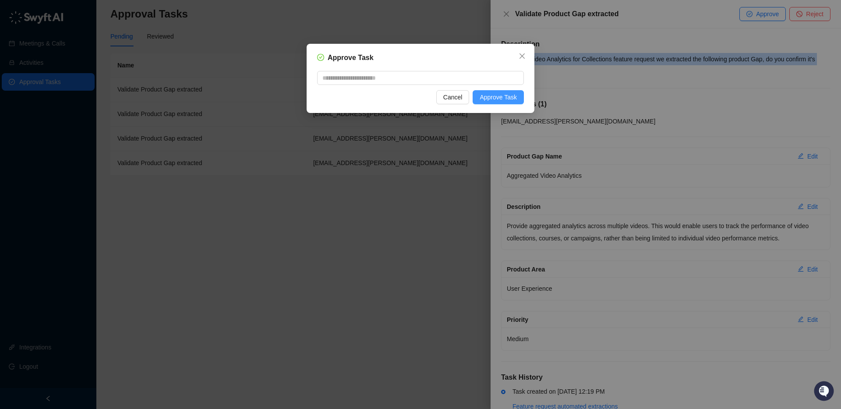
click at [510, 95] on span "Approve Task" at bounding box center [498, 97] width 37 height 10
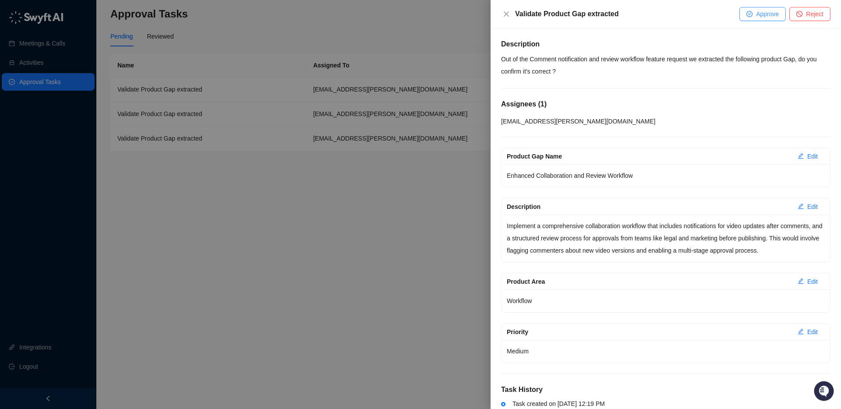
click at [753, 14] on button "Approve" at bounding box center [763, 14] width 46 height 14
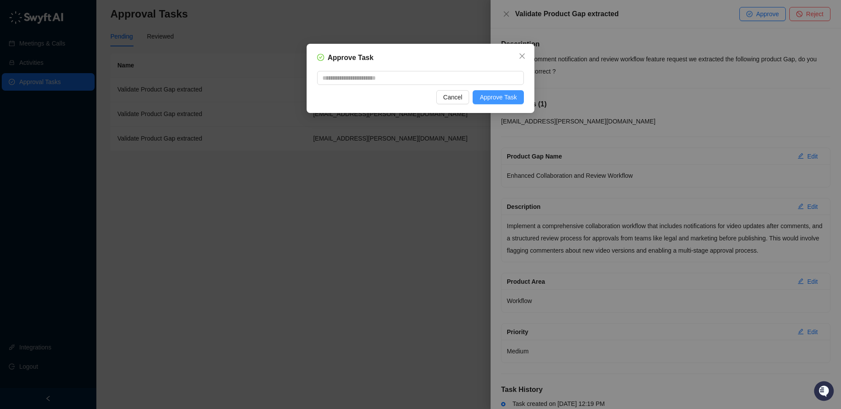
click at [506, 94] on span "Approve Task" at bounding box center [498, 97] width 37 height 10
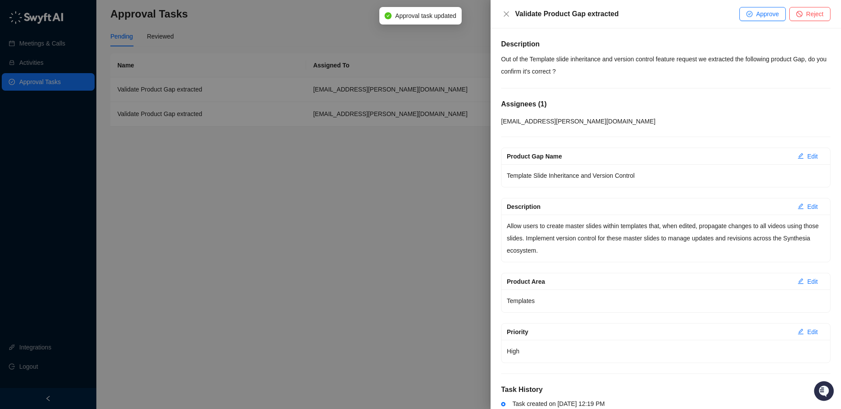
scroll to position [1, 0]
click at [758, 14] on span "Approve" at bounding box center [767, 14] width 23 height 10
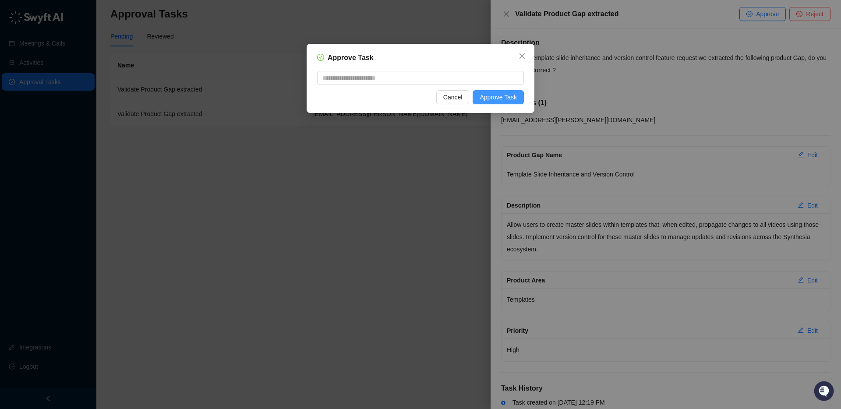
click at [491, 96] on span "Approve Task" at bounding box center [498, 97] width 37 height 10
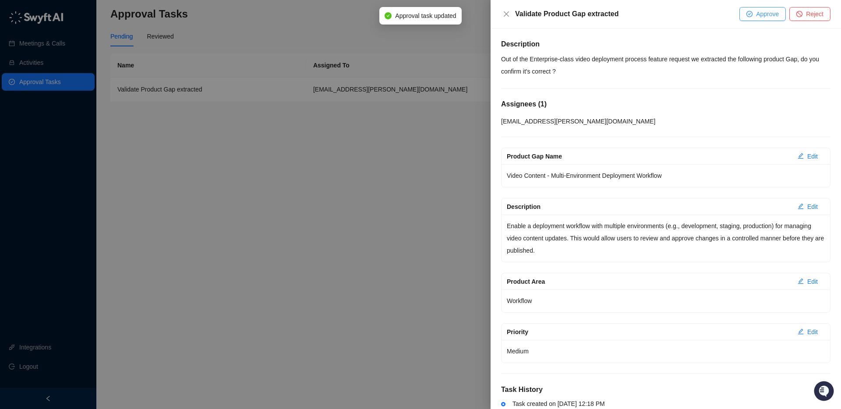
click at [758, 19] on button "Approve" at bounding box center [763, 14] width 46 height 14
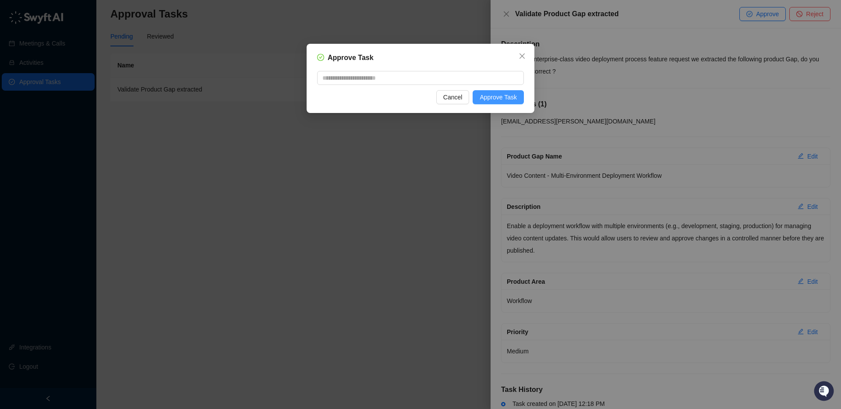
click at [493, 97] on span "Approve Task" at bounding box center [498, 97] width 37 height 10
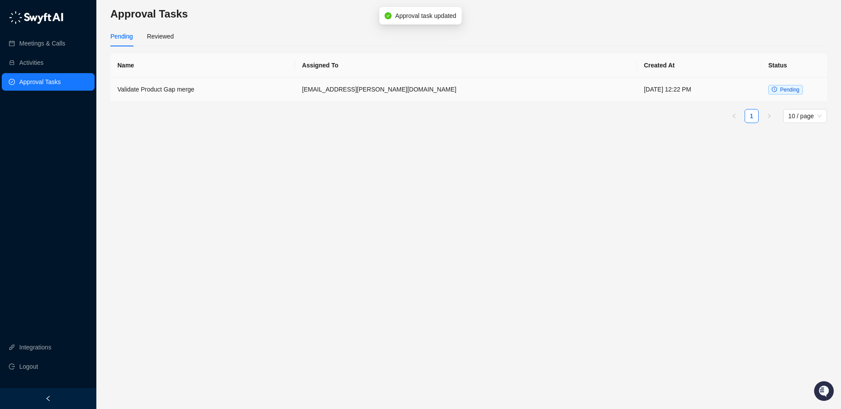
click at [383, 97] on td "[EMAIL_ADDRESS][PERSON_NAME][DOMAIN_NAME]" at bounding box center [466, 90] width 342 height 25
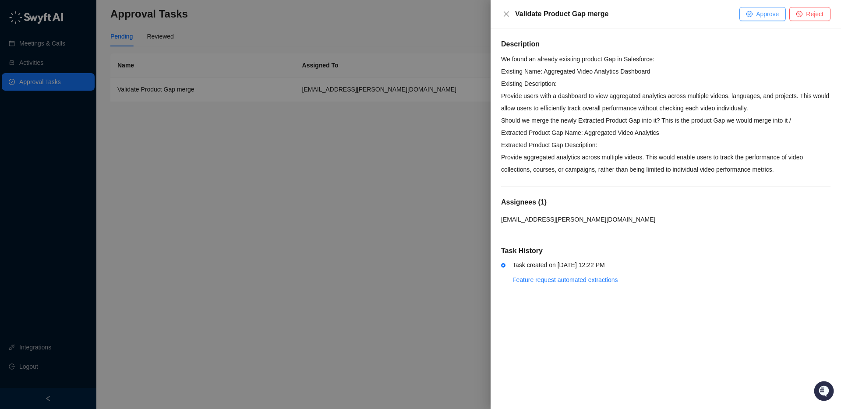
click at [762, 15] on span "Approve" at bounding box center [767, 14] width 23 height 10
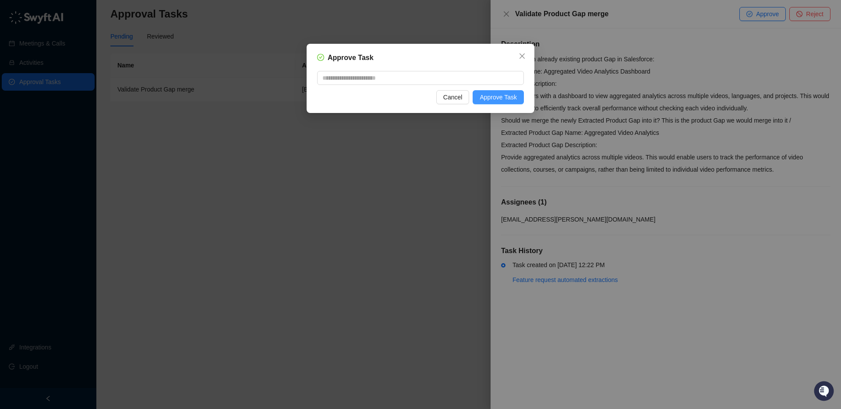
click at [498, 103] on button "Approve Task" at bounding box center [498, 97] width 51 height 14
